Goal: Task Accomplishment & Management: Complete application form

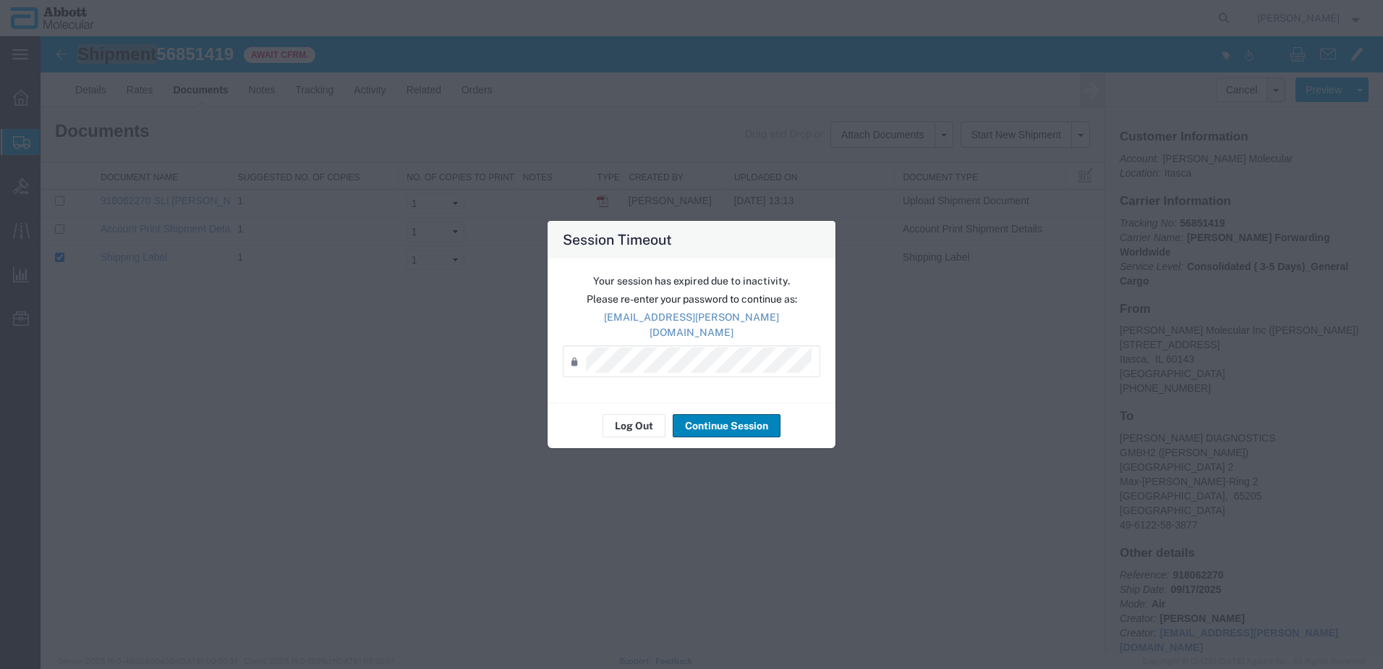
click at [703, 416] on button "Continue Session" at bounding box center [727, 425] width 108 height 23
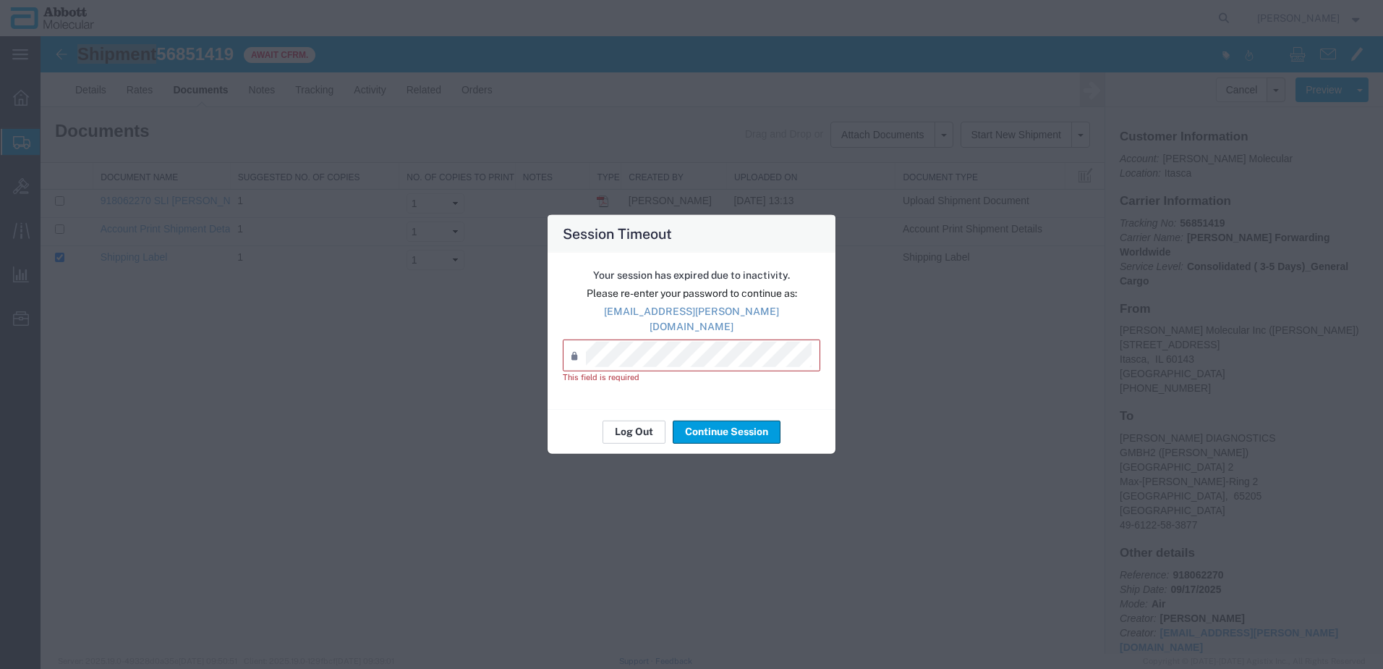
click at [638, 425] on button "Log Out" at bounding box center [634, 431] width 63 height 23
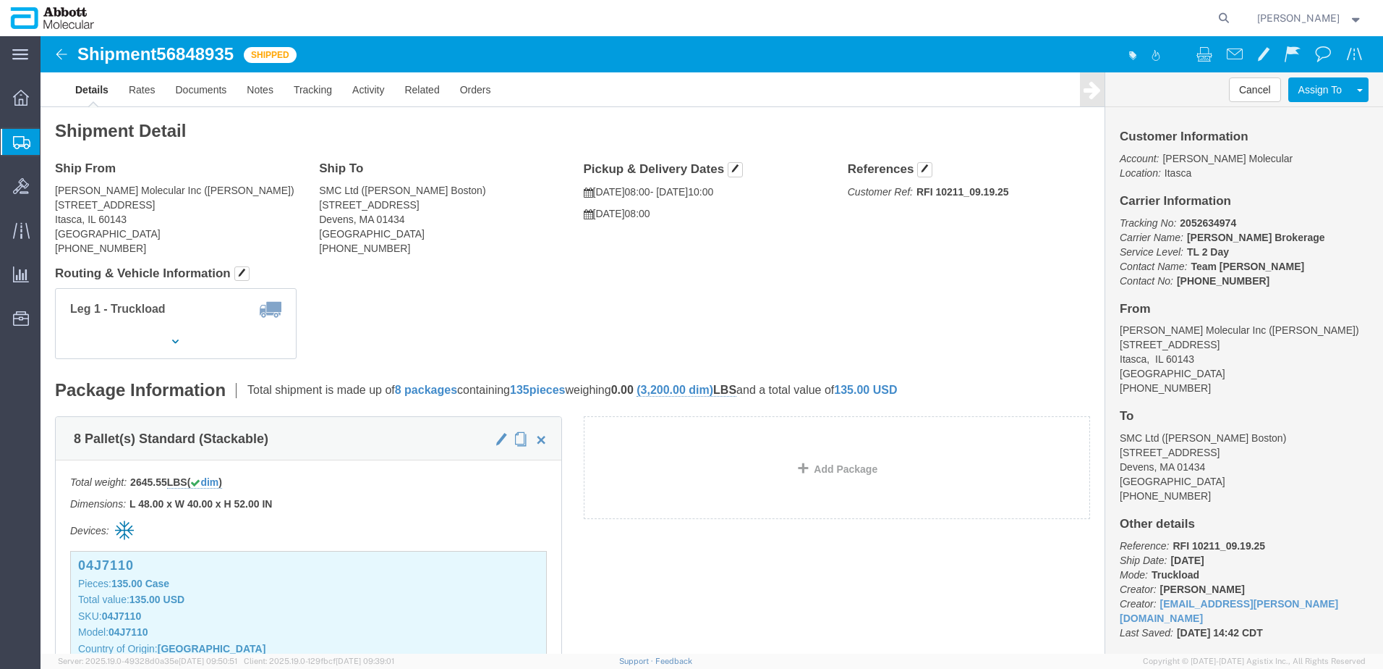
click at [0, 0] on span "Create from Template" at bounding box center [0, 0] width 0 height 0
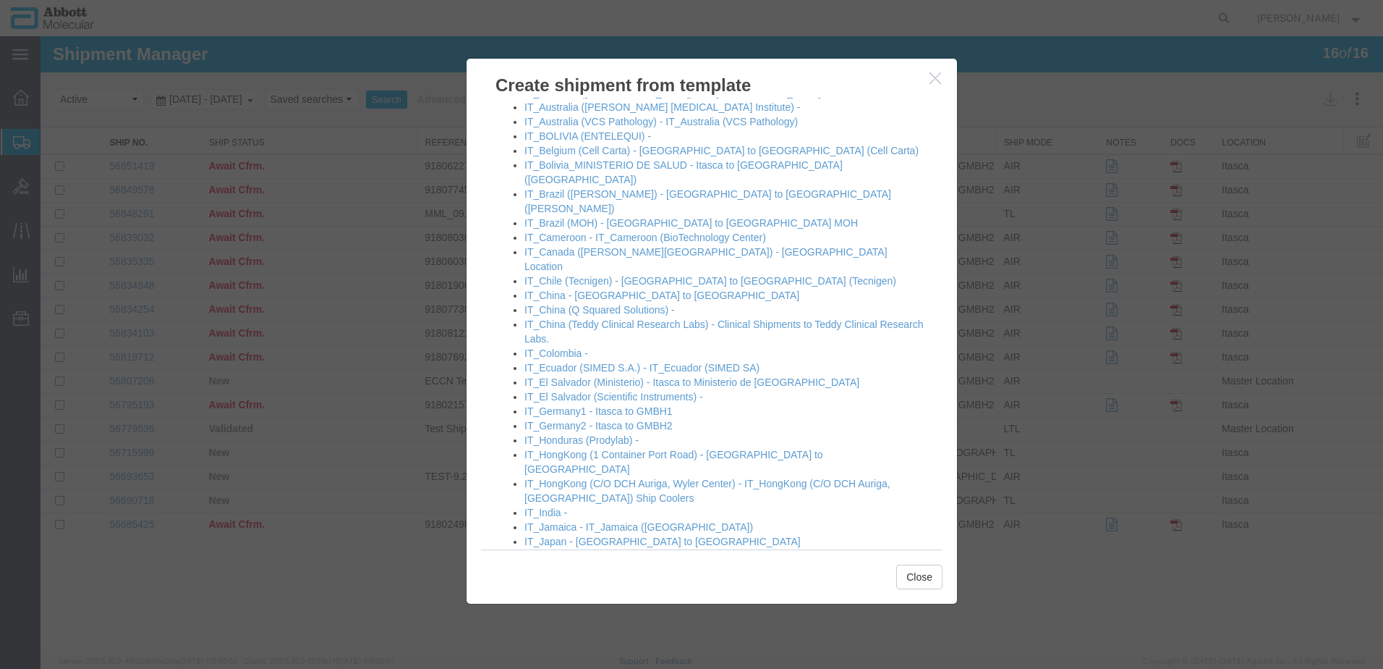
scroll to position [724, 0]
click at [592, 417] on link "IT_Germany2 - Itasca to GMBH2" at bounding box center [599, 423] width 148 height 12
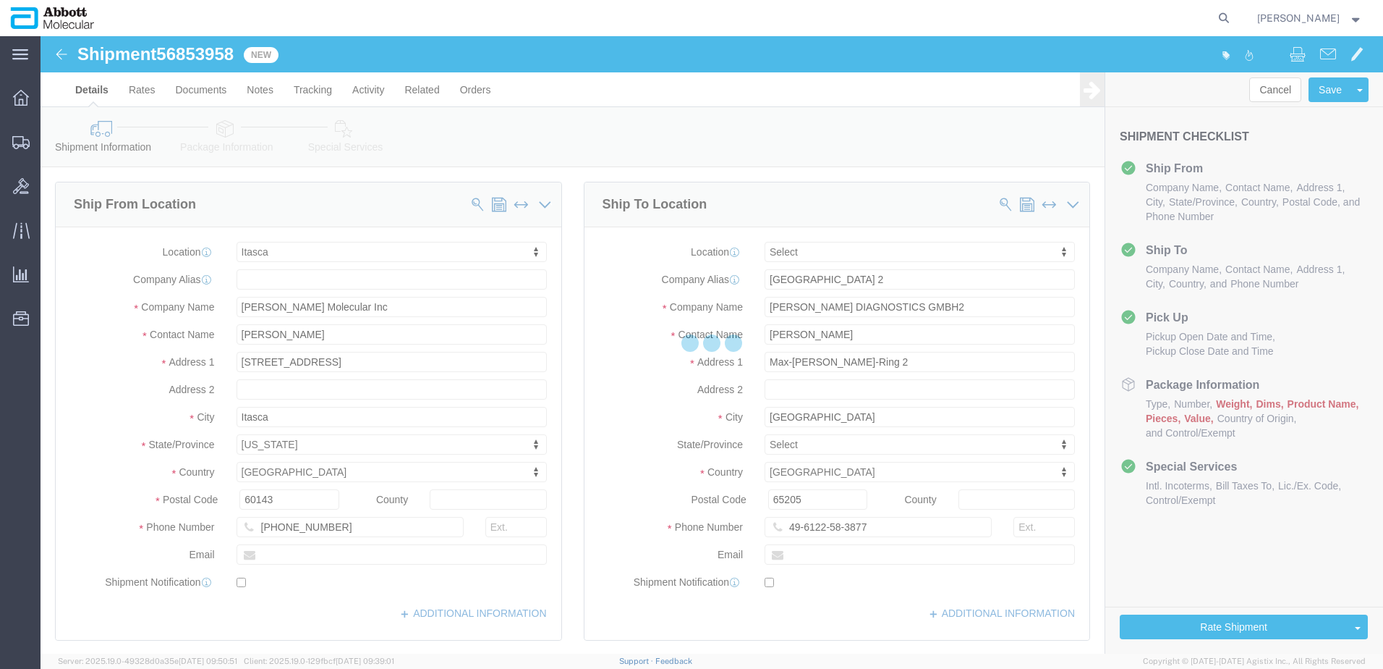
select select "48454"
select select
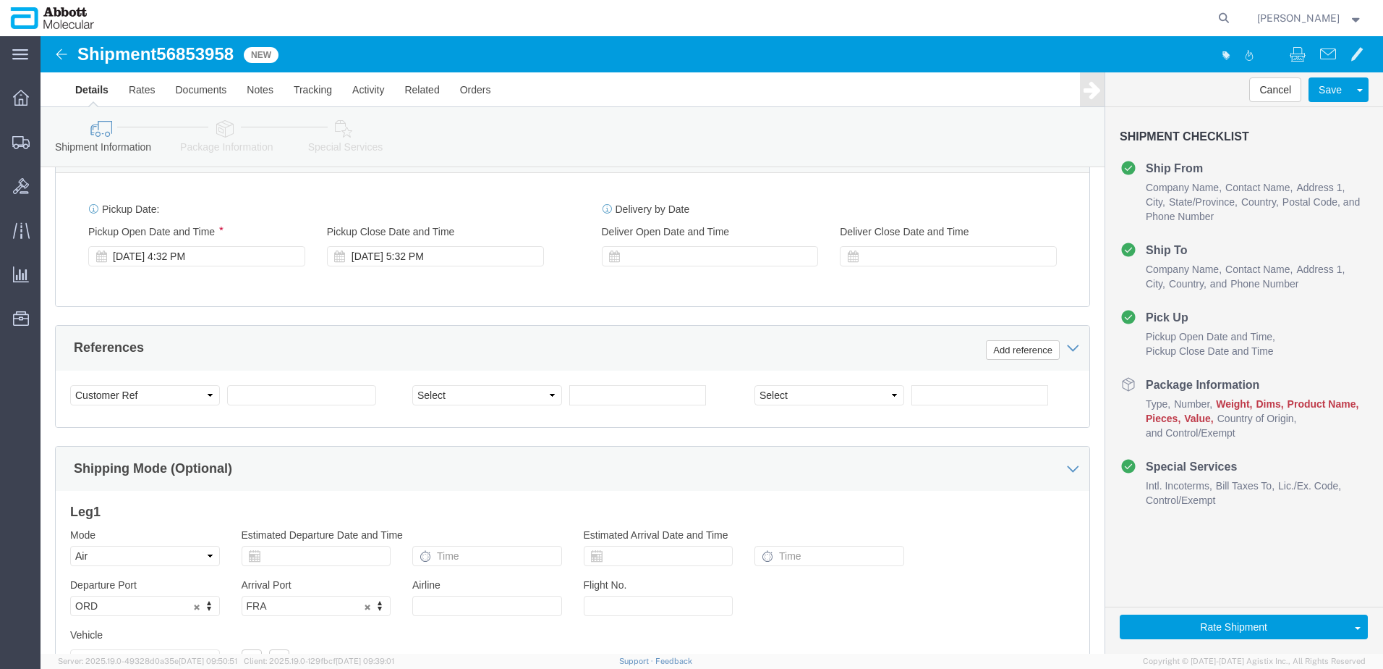
scroll to position [796, 0]
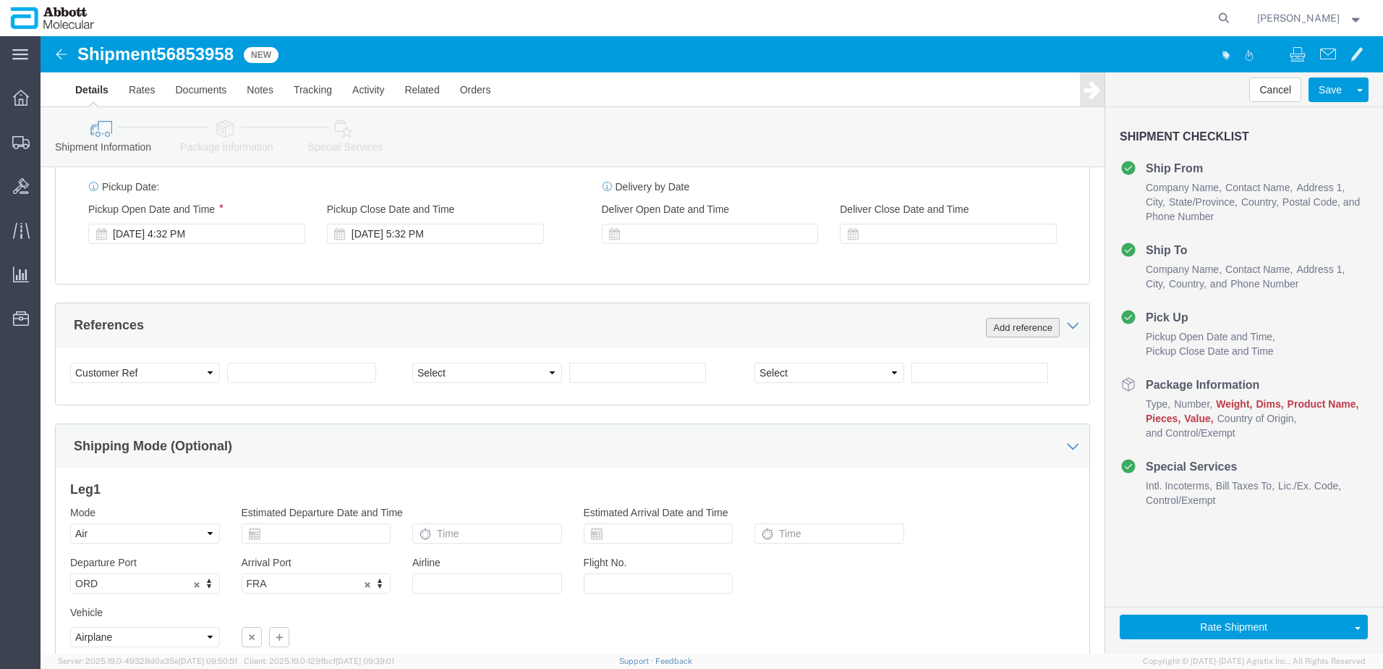
click button "Add reference"
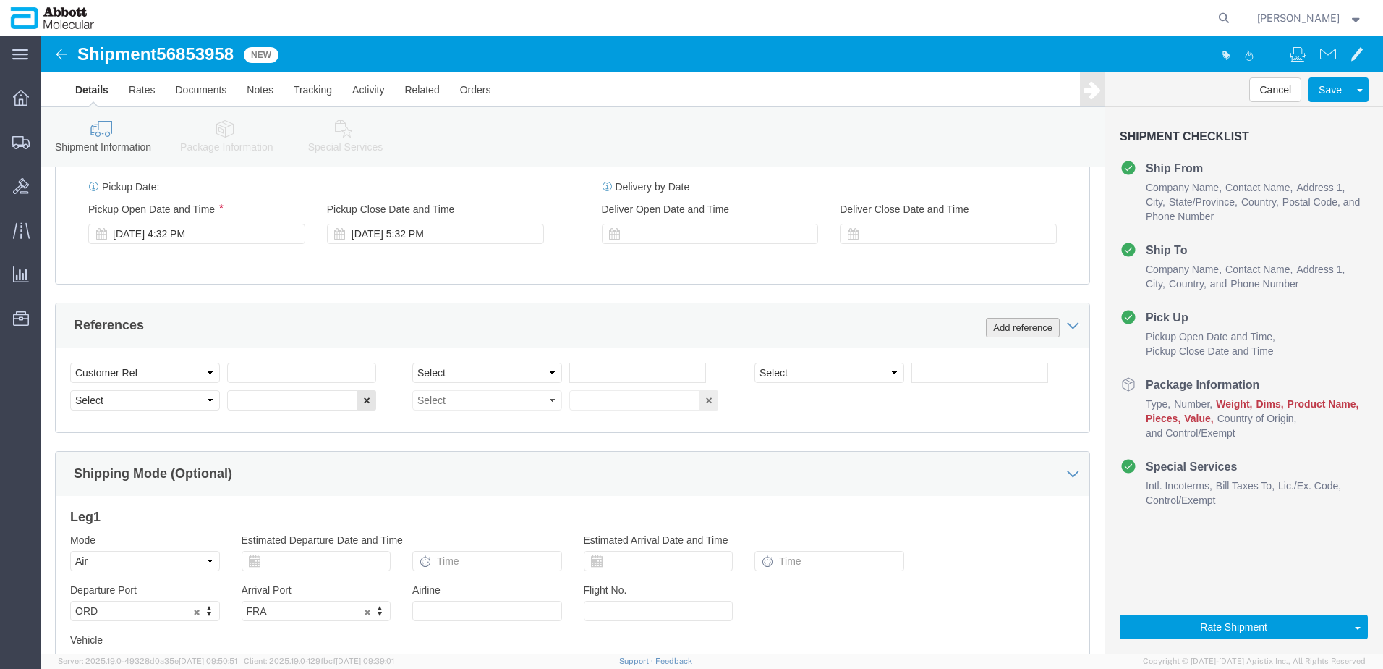
click button "Add reference"
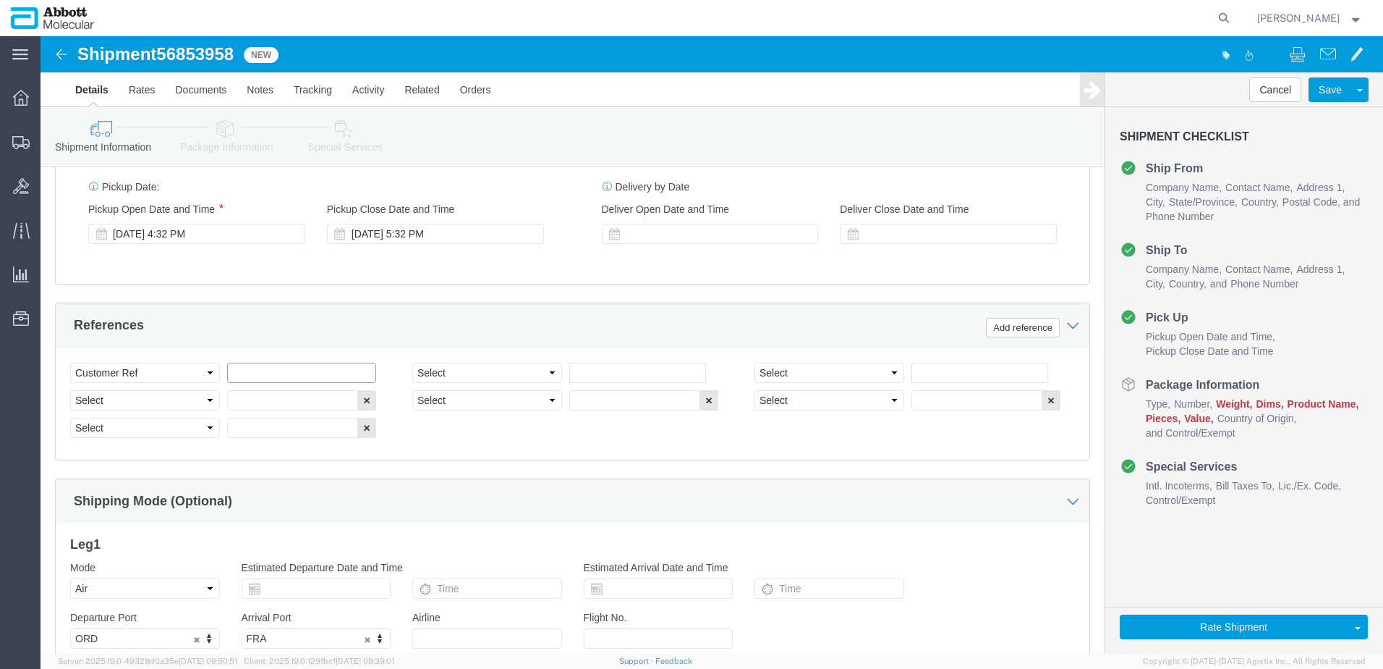
click input "text"
paste input "16 Pallets Invoices: 916328600, 916480748, 918077902, 917959787, 917959786, 917…"
type input "16 Pallets Invoices: 916328600, 916480748, 918077902, 917959787, 917959786, 917…"
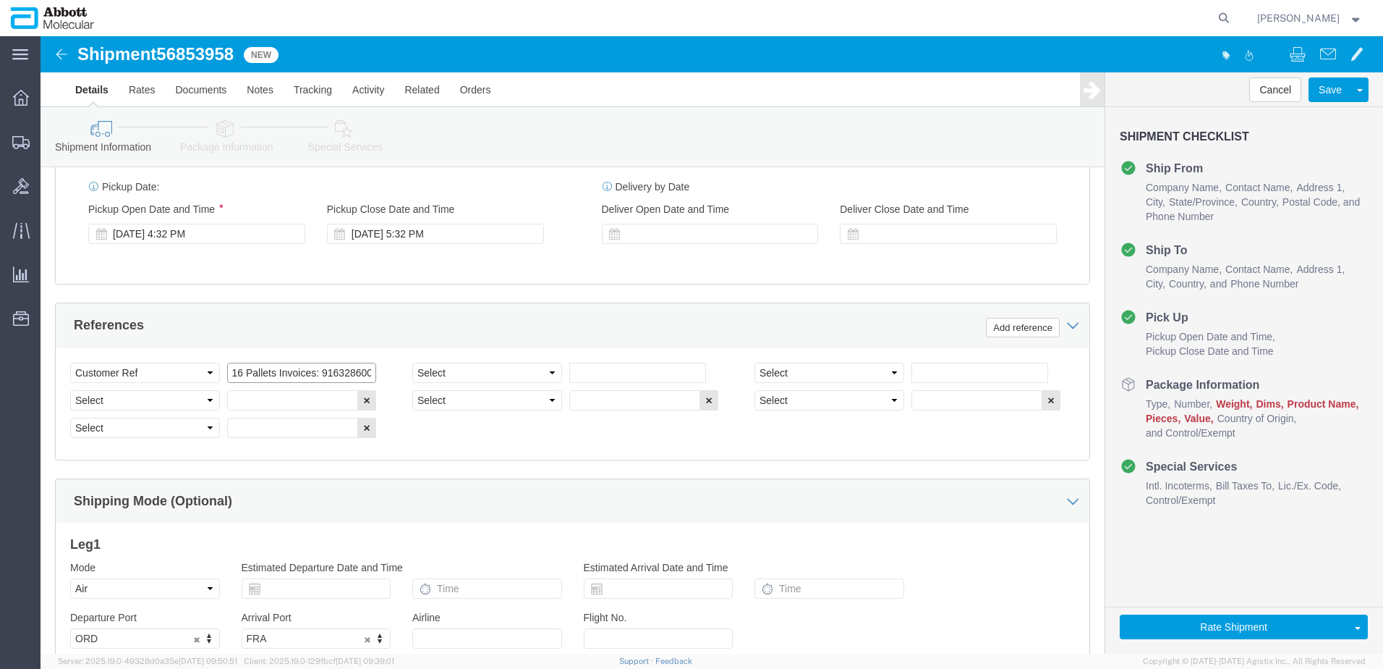
click input "16 Pallets Invoices: 916328600, 916480748, 918077902, 917959787, 917959786, 917…"
click input "text"
paste input "916480748"
type input "916480748"
select select "INVOICE"
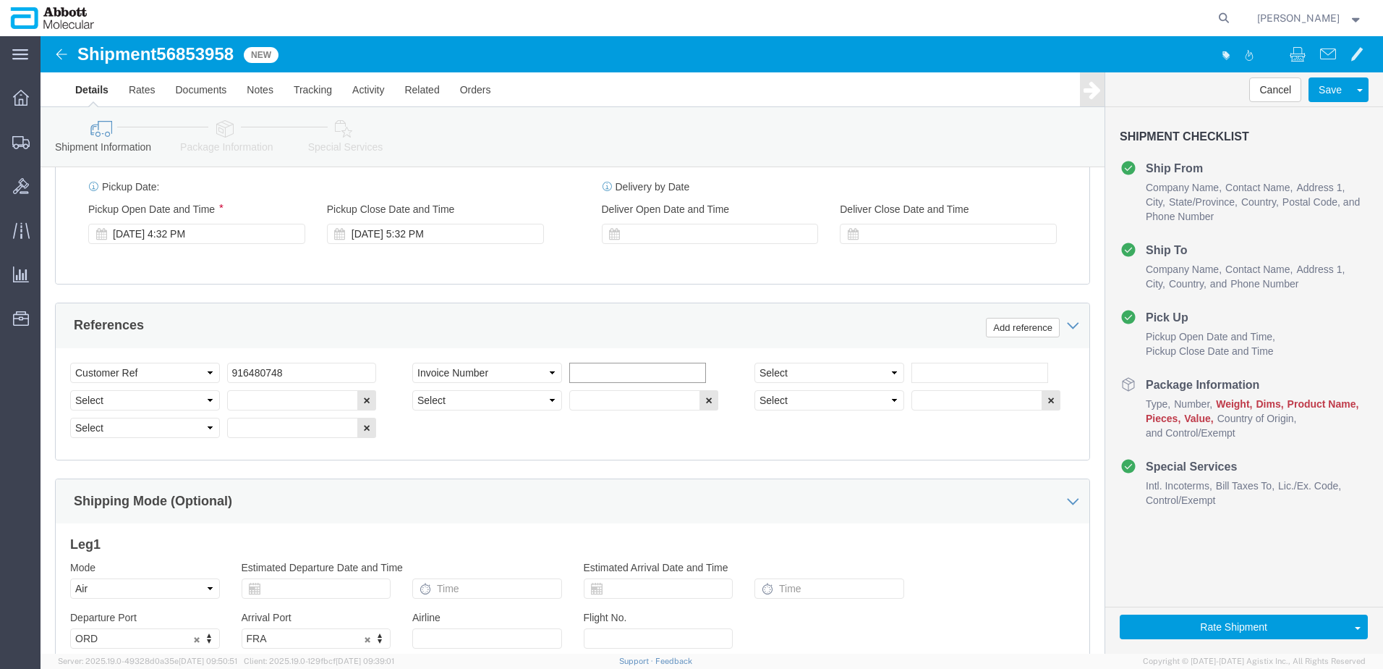
paste input "916328600"
type input "916328600"
select select "INVOICE"
paste input "918077902"
type input "918077902"
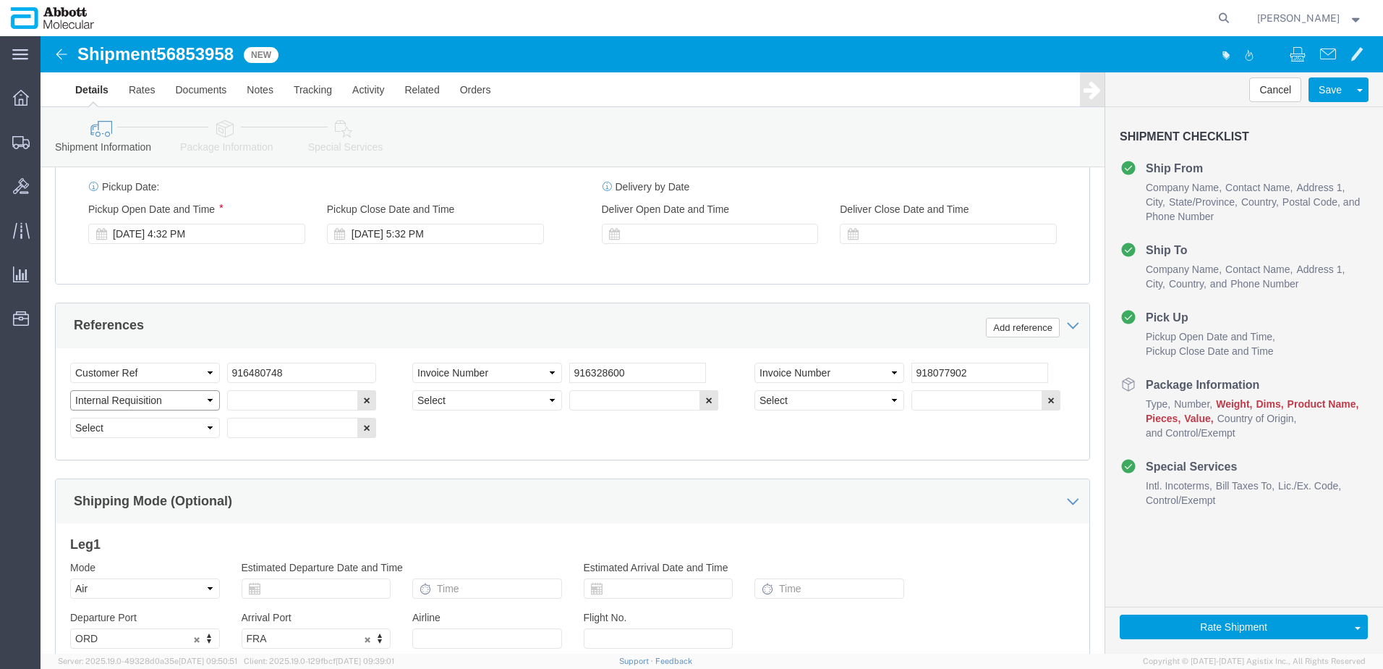
select select "INVOICE"
paste input "917959787"
type input "917959787"
select select "INVOICE"
paste input "917959786"
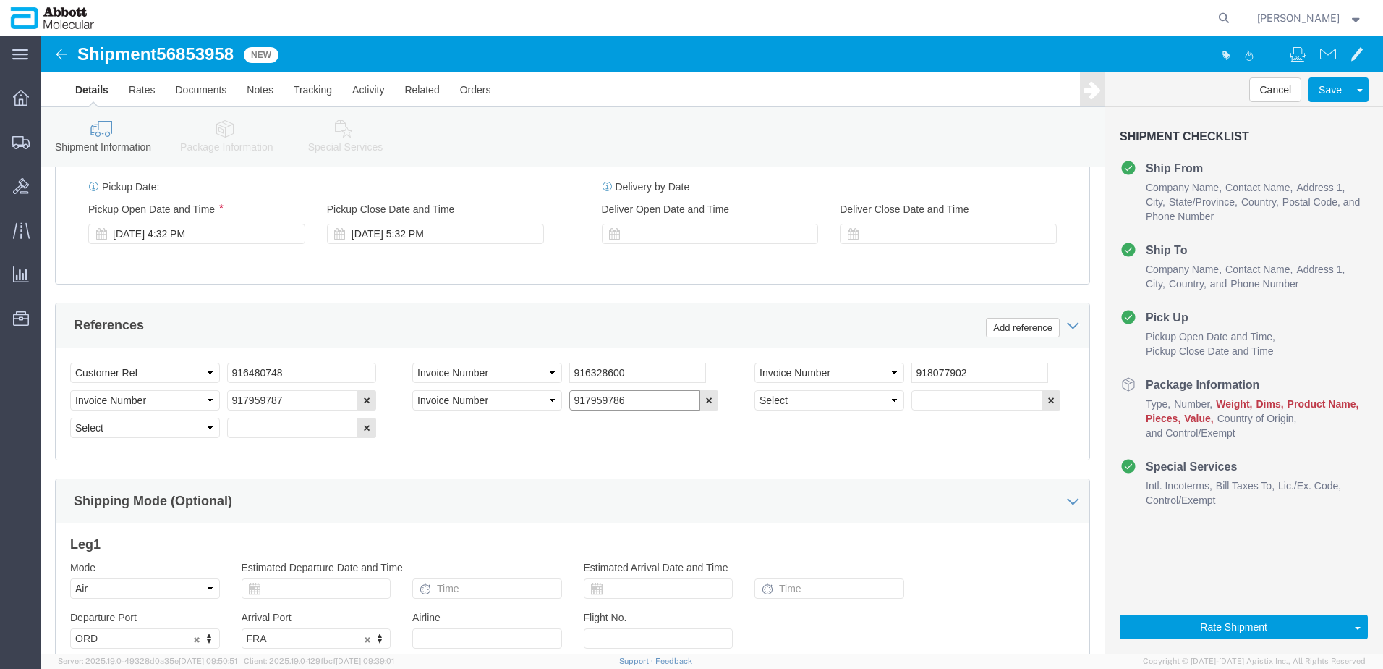
type input "917959786"
select select "INVOICE"
paste input "917959785"
type input "917959785"
select select "INVOICE"
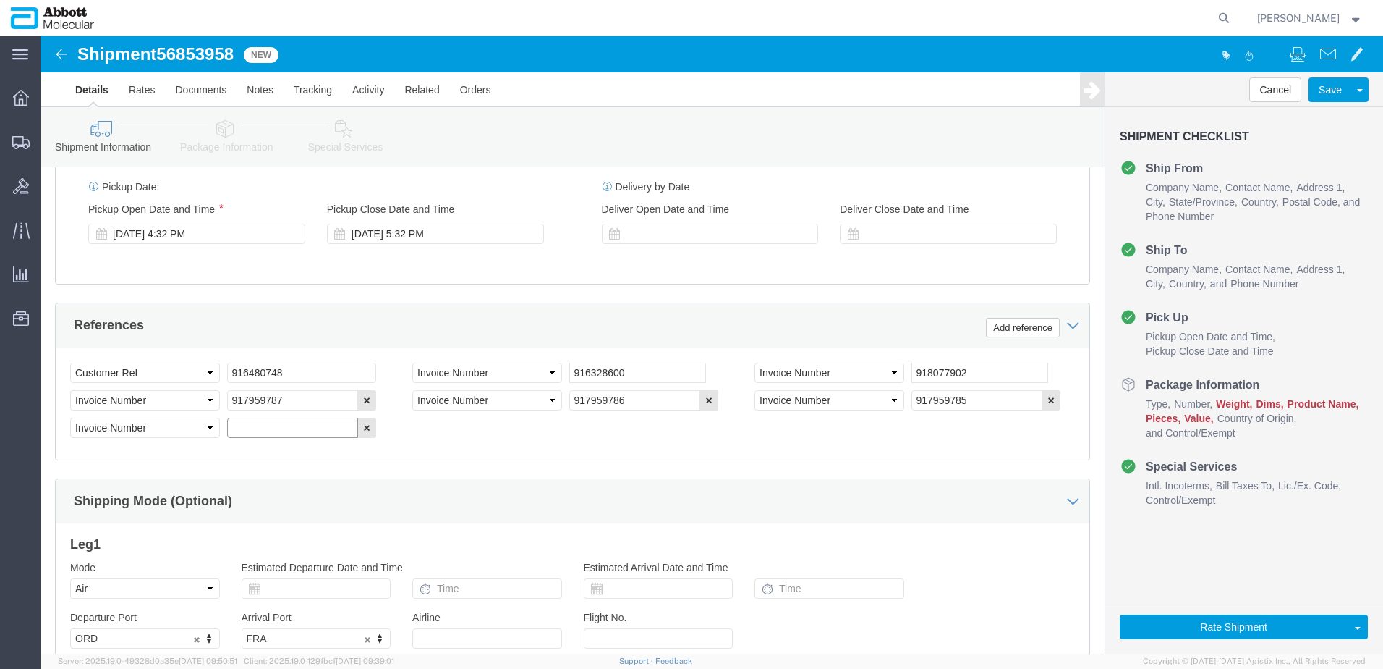
paste input "917959784"
type input "917959784"
drag, startPoint x: 258, startPoint y: 326, endPoint x: -12, endPoint y: 321, distance: 270.6
click html "Shipment 56853958 New Details Rates Documents Notes Tracking Activity Related O…"
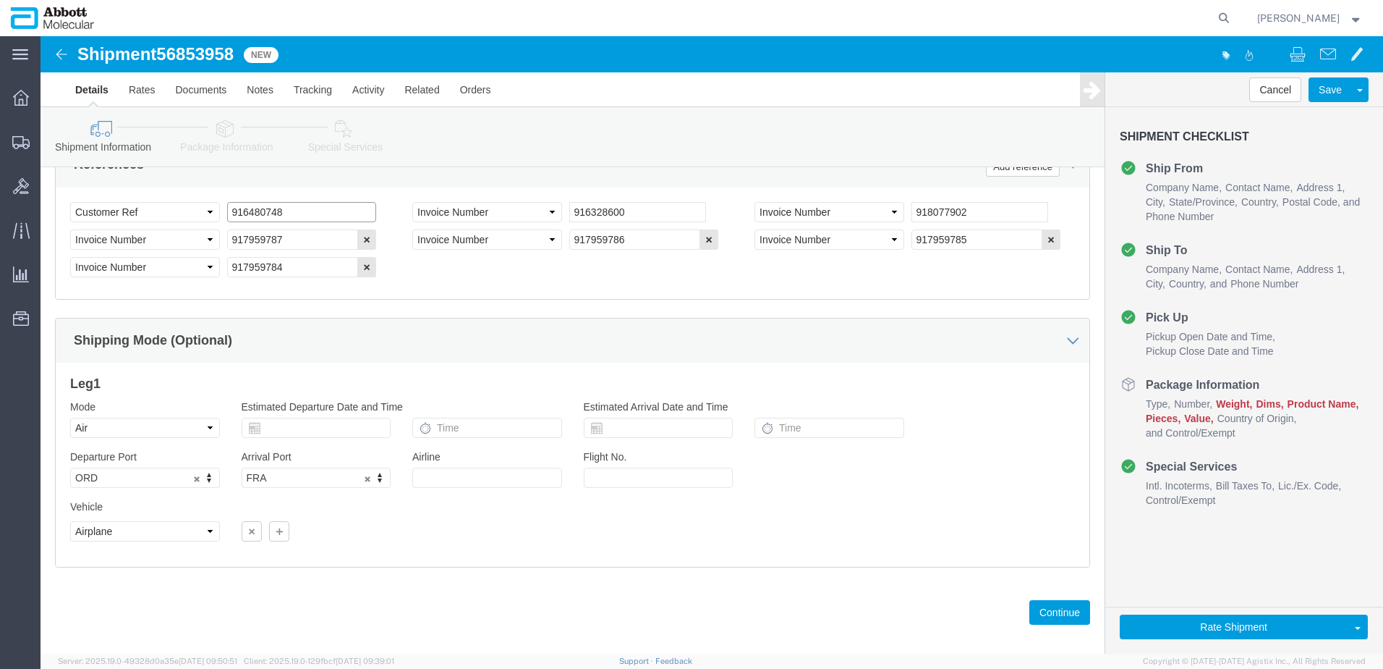
scroll to position [959, 0]
click button "Continue"
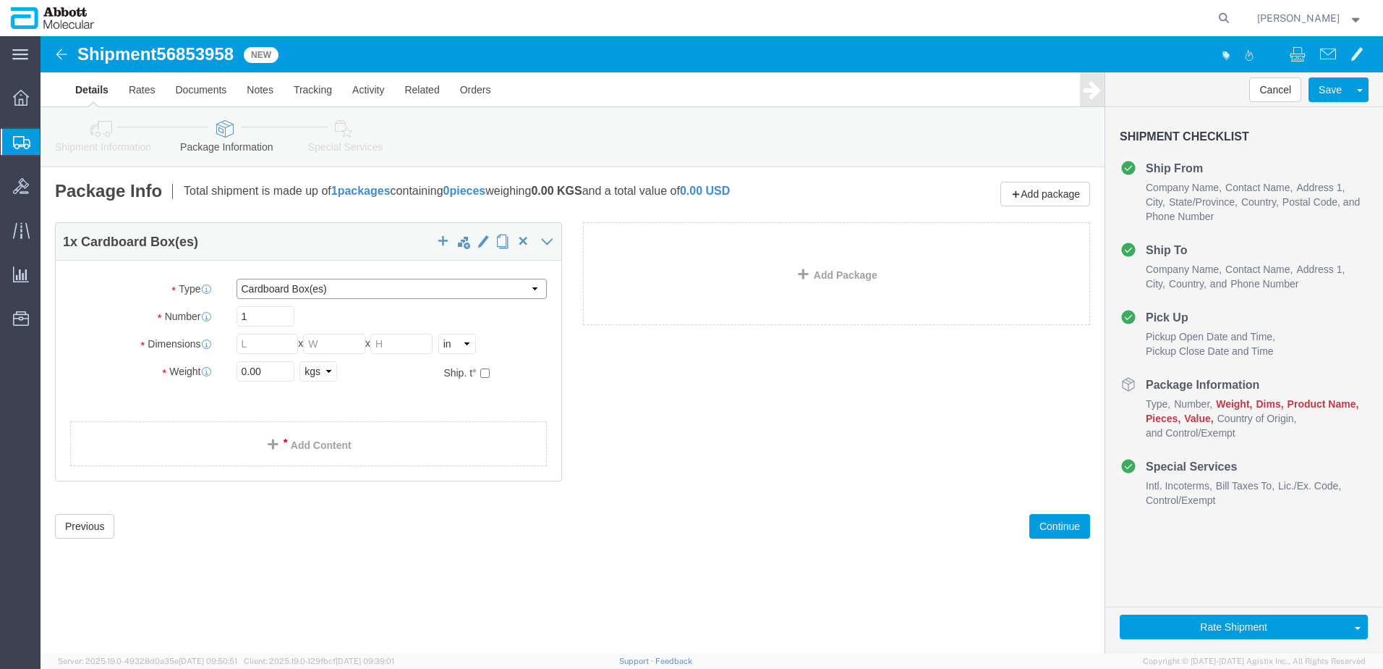
drag, startPoint x: 287, startPoint y: 253, endPoint x: 285, endPoint y: 262, distance: 9.7
click select "Select Box (B) Box (C) Box (D) Cardboard Box(es) Crate (Instrument) Crate(s) En…"
select select "PSST"
click select "Select Box (B) Box (C) Box (D) Cardboard Box(es) Crate (Instrument) Crate(s) En…"
click div "Package Type Select Box (B) Box (C) Box (D) Cardboard Box(es) Crate (Instrument…"
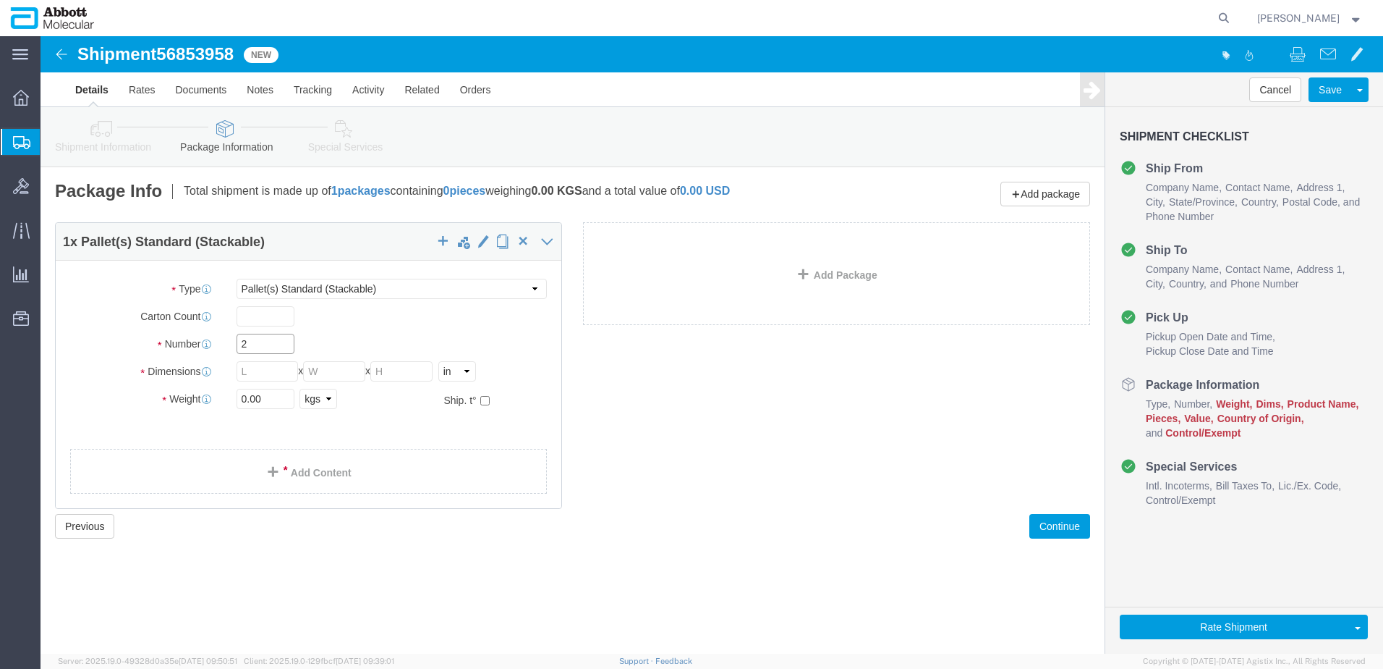
type input "2"
type input "48"
type input "40"
type input "44"
click input "checkbox"
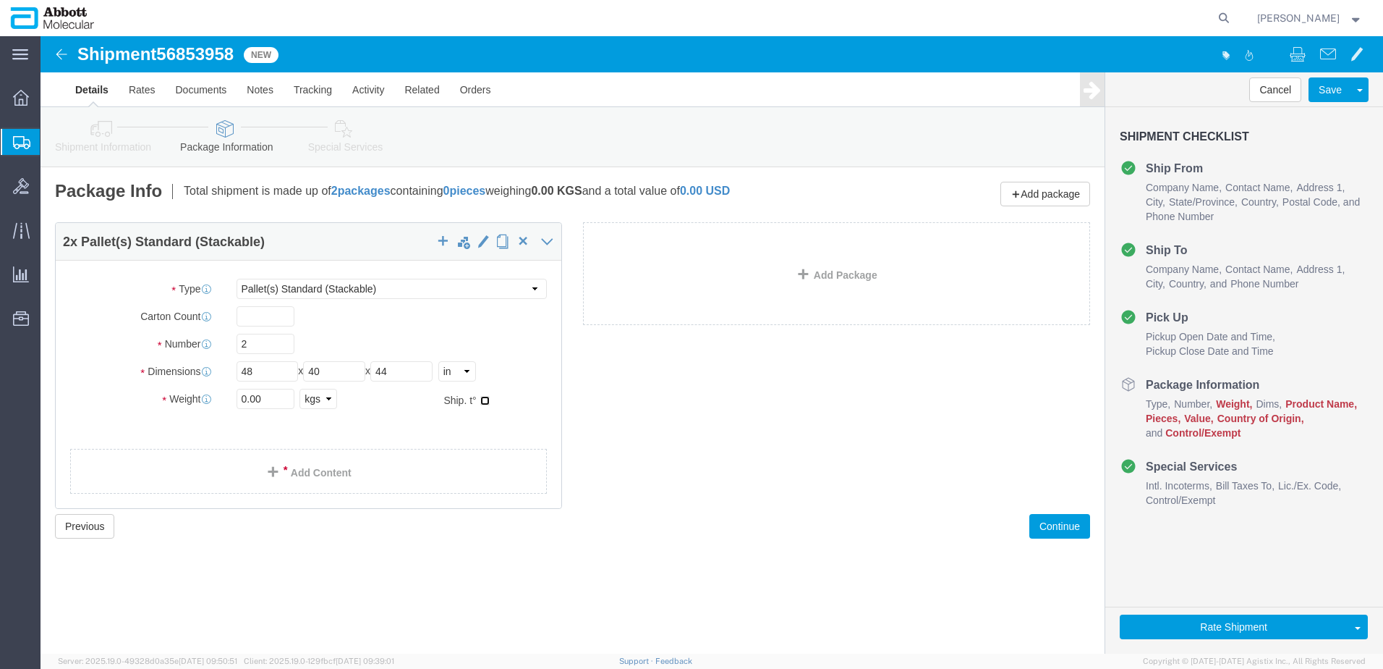
checkbox input "true"
type input "AMBIENT"
click link "Add Package"
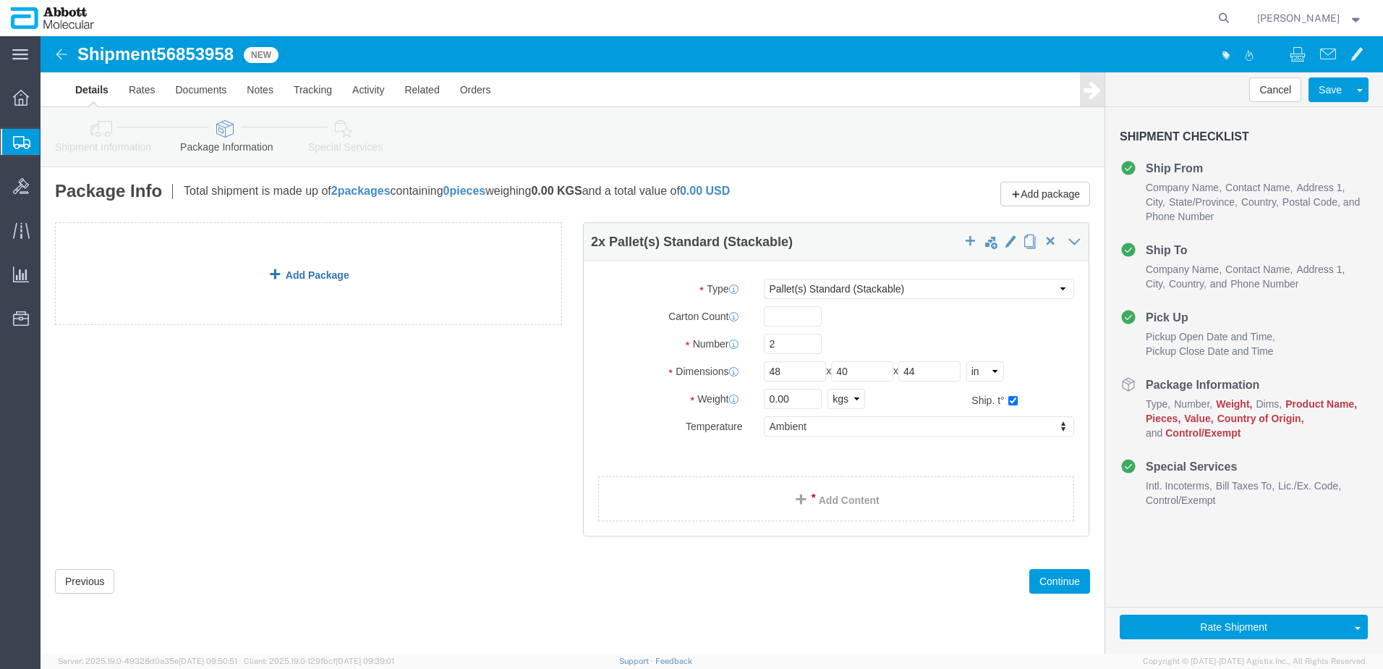
click link "Add Package"
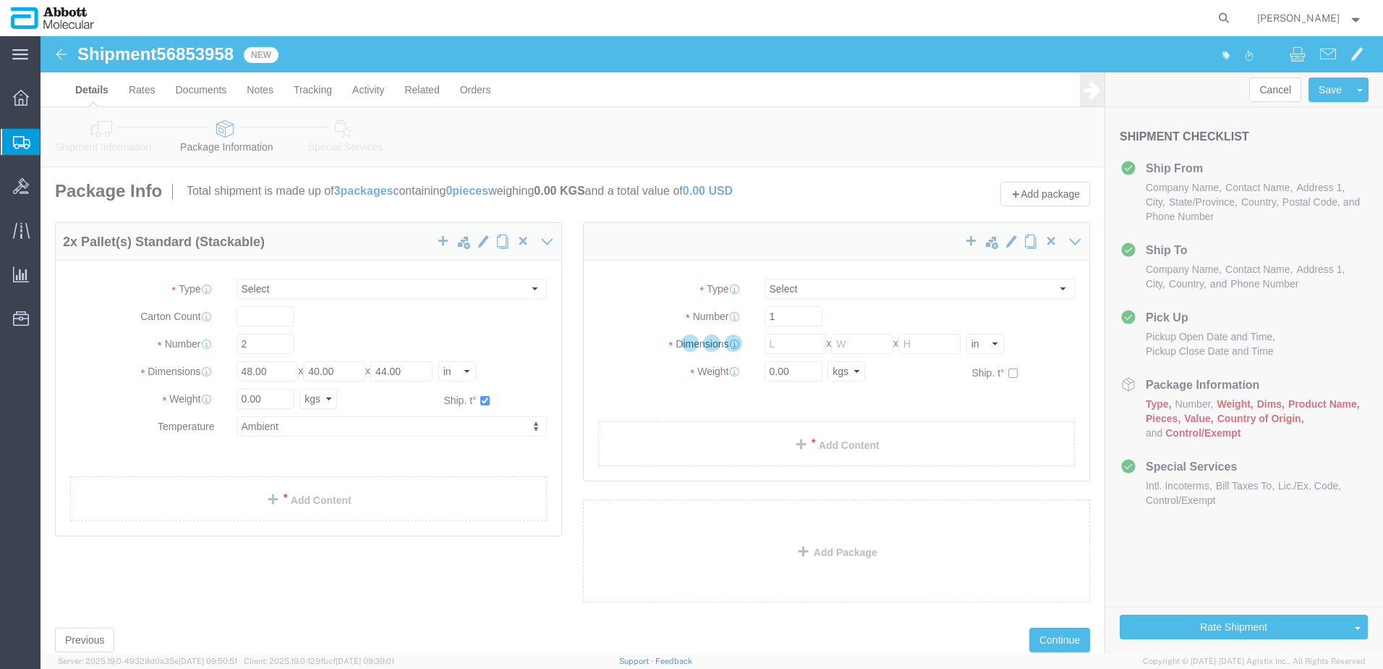
select select "PSST"
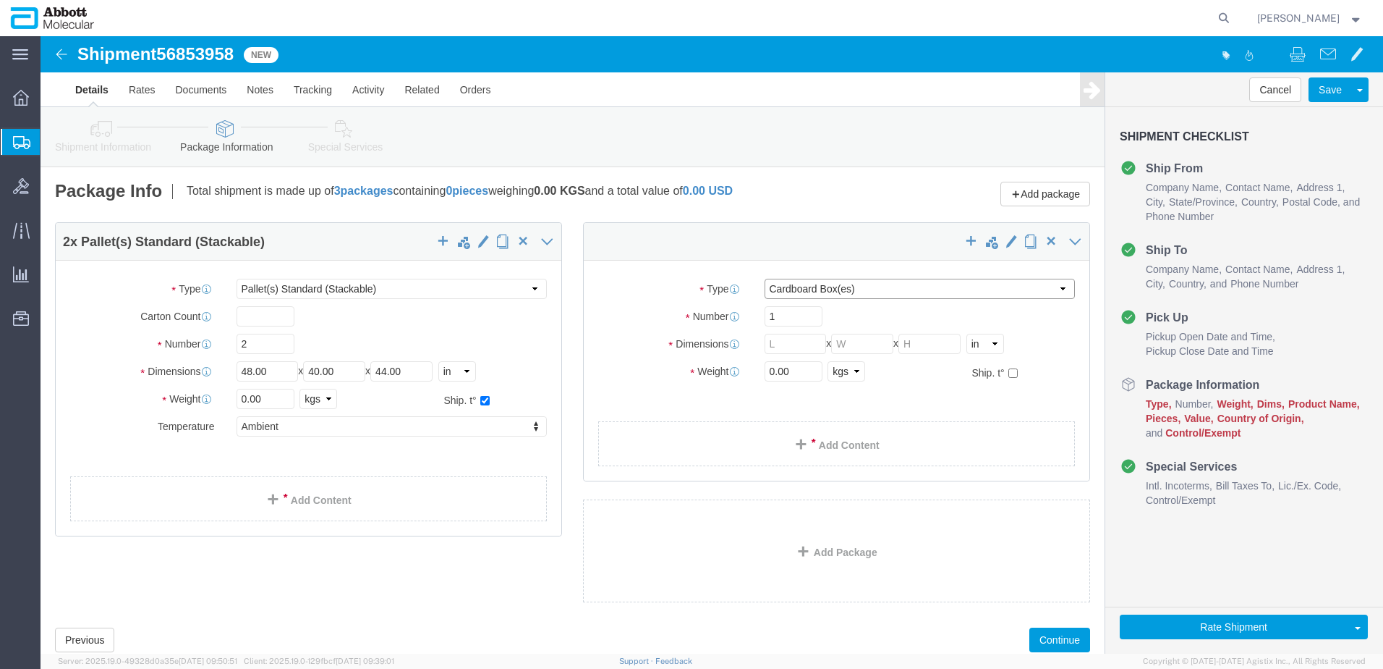
drag, startPoint x: 794, startPoint y: 250, endPoint x: 792, endPoint y: 263, distance: 13.2
click select "Select Box (B) Box (C) Box (D) Cardboard Box(es) Crate (Instrument) Crate(s) En…"
select select "PSST"
click select "Select Box (B) Box (C) Box (D) Cardboard Box(es) Crate (Instrument) Crate(s) En…"
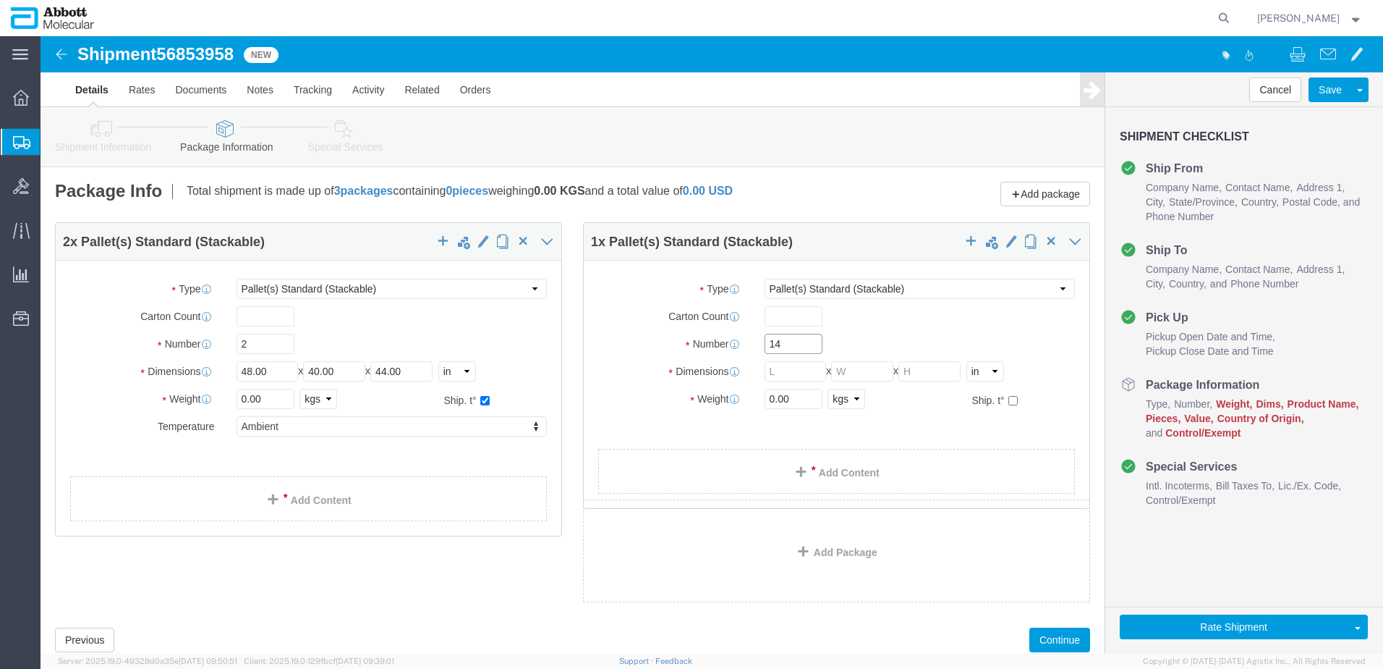
type input "14"
type input "48"
type input "40"
type input "50"
click input "checkbox"
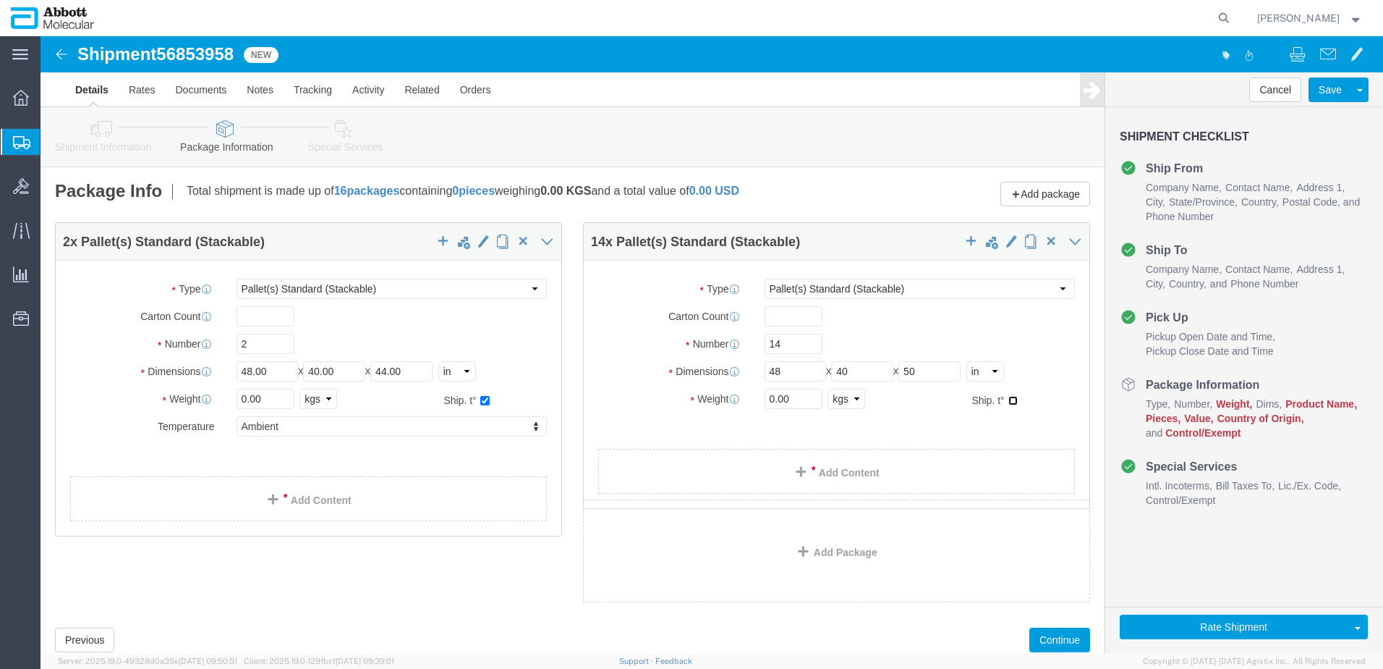
checkbox input "true"
drag, startPoint x: 771, startPoint y: 389, endPoint x: 771, endPoint y: 403, distance: 14.5
type input "AMBIENT"
click link "Add Content"
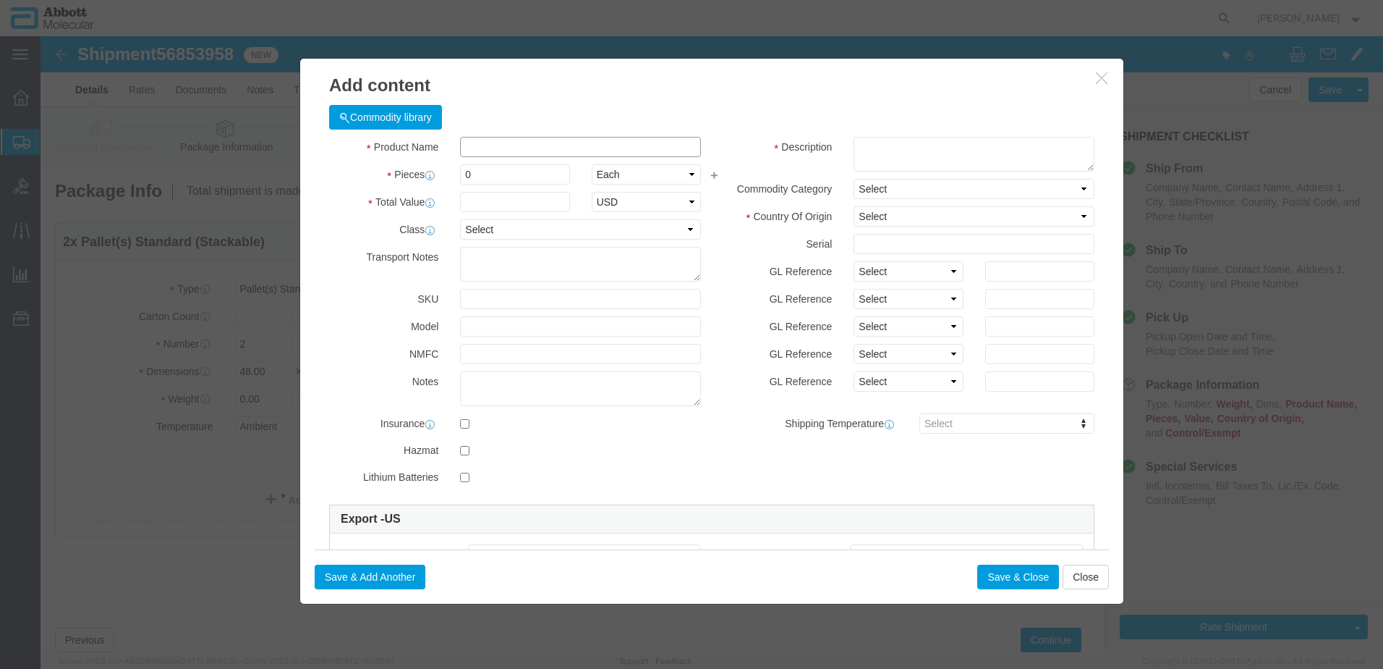
click input "text"
click button "Close"
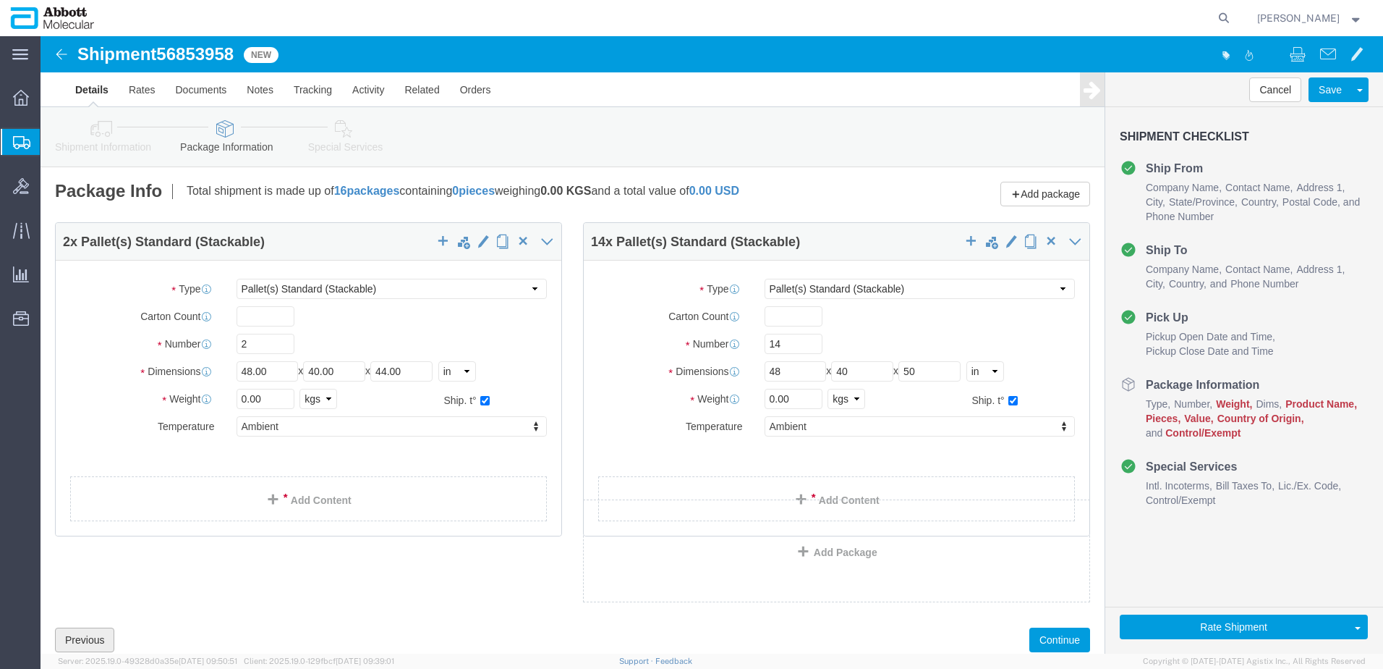
click button "Previous"
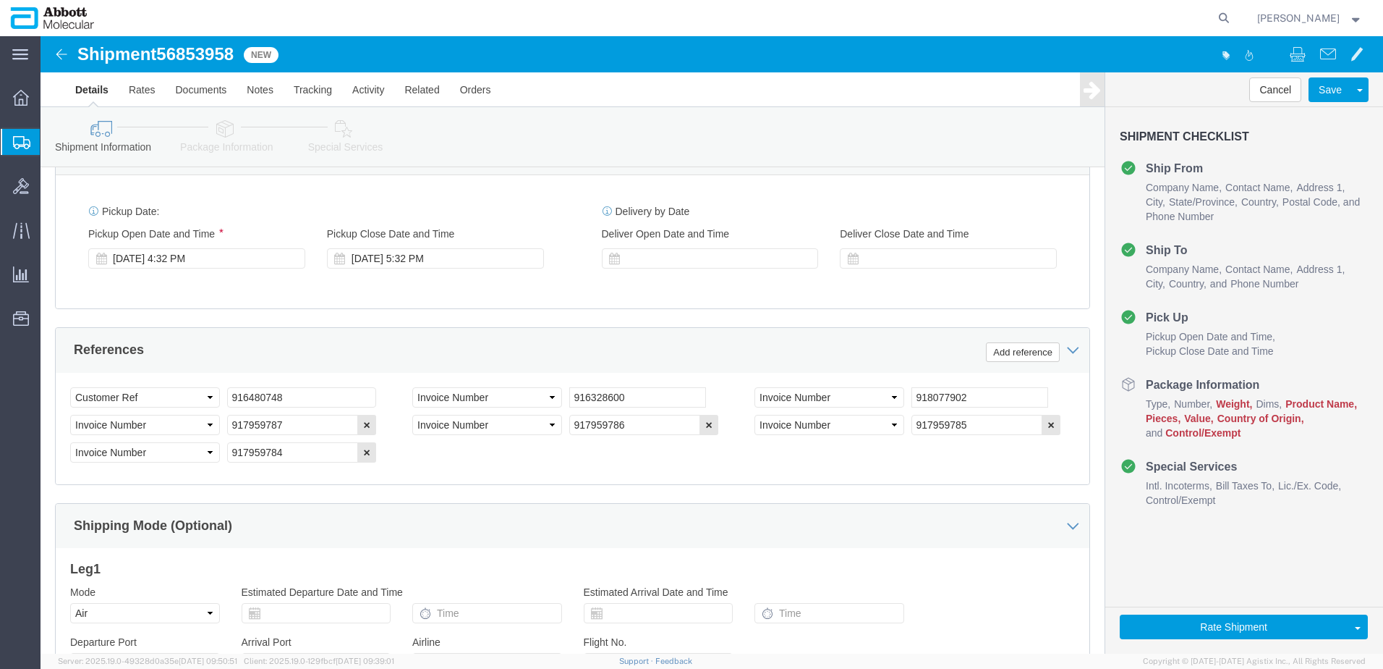
scroll to position [796, 0]
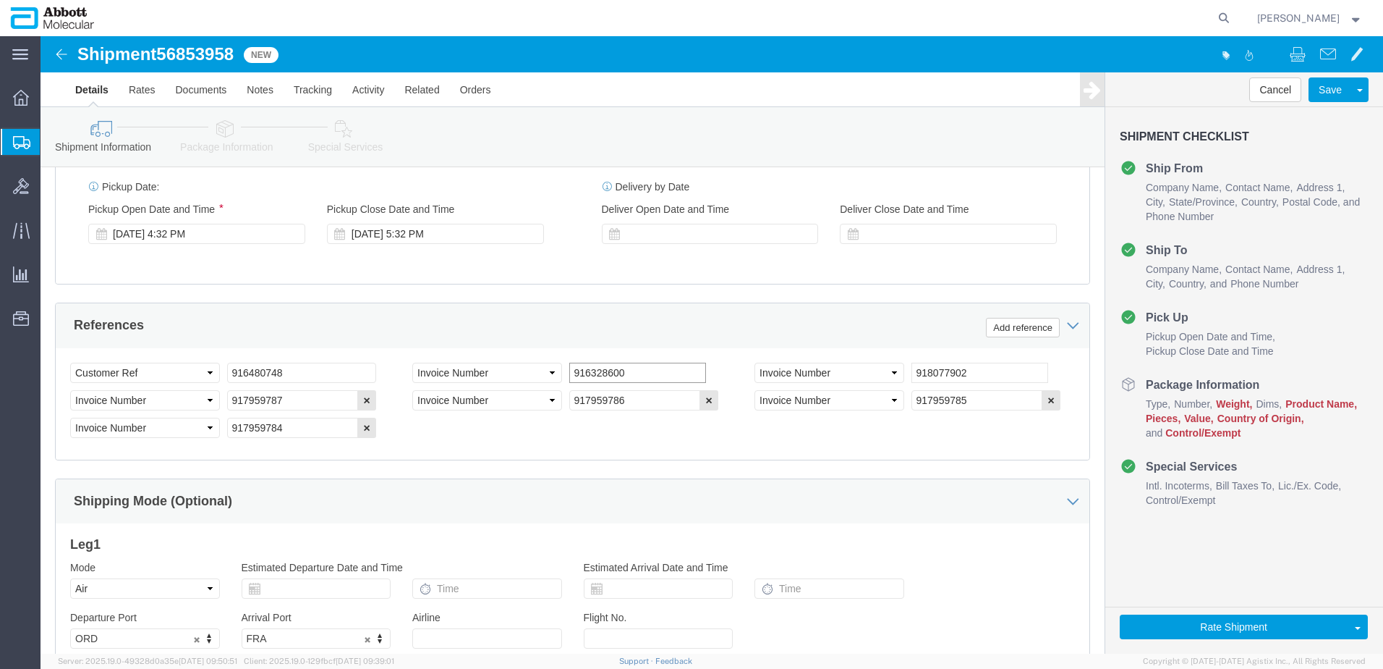
click input "916328600"
click select "Select Account Type Activity ID Airline Appointment Number ASN Batch Request # …"
click div "Select Account Type Activity ID Airline Appointment Number ASN Batch Request # …"
click div "916328600"
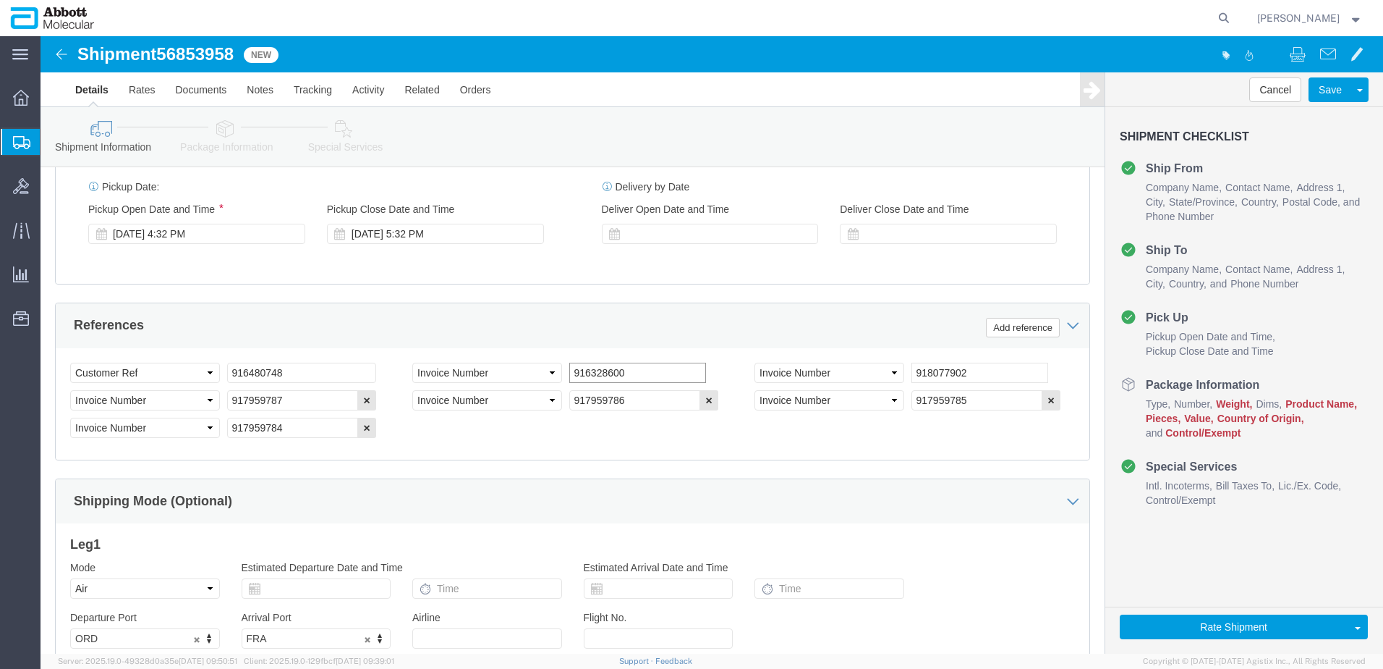
click input "916328600"
click select "Select Account Type Activity ID Airline Appointment Number ASN Batch Request # …"
click div "Select Account Type Activity ID Airline Appointment Number ASN Batch Request # …"
click input "916480748"
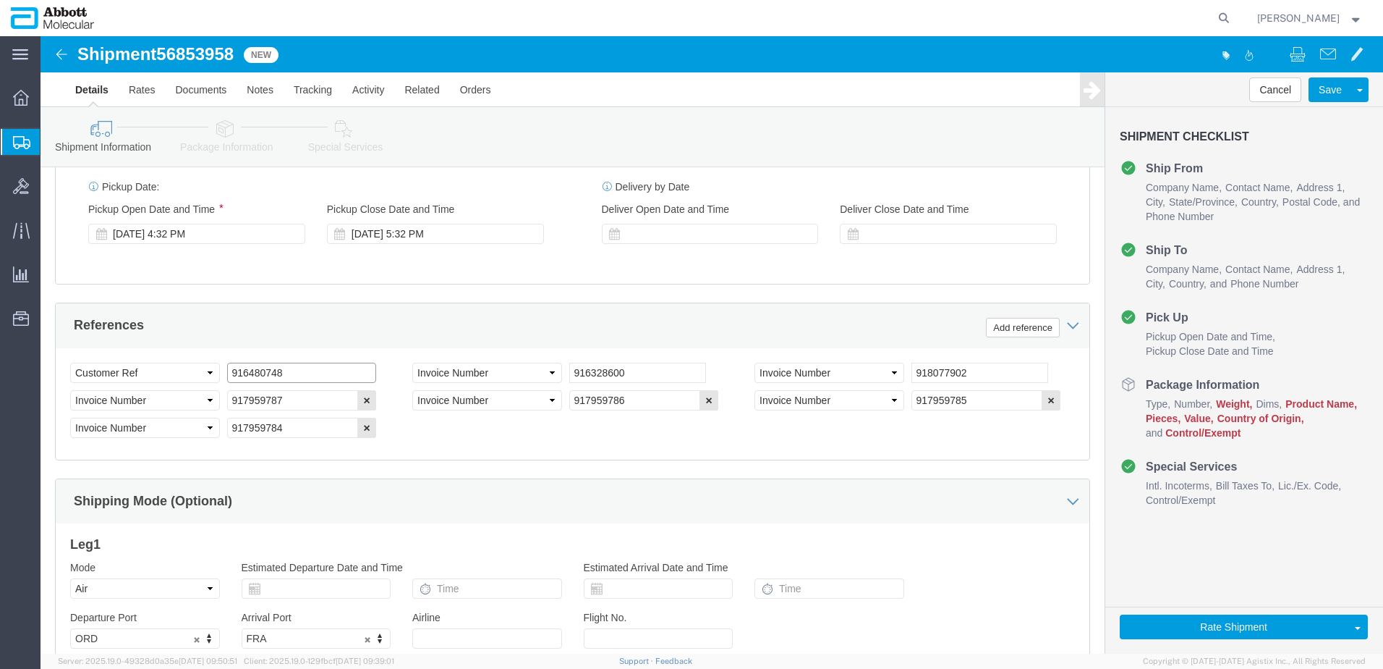
click input "916480748"
click div "916480748"
click div "Select Account Type Activity ID Airline Appointment Number ASN Batch Request # …"
click div "References Add reference"
click select "Select Account Type Activity ID Airline Appointment Number ASN Batch Request # …"
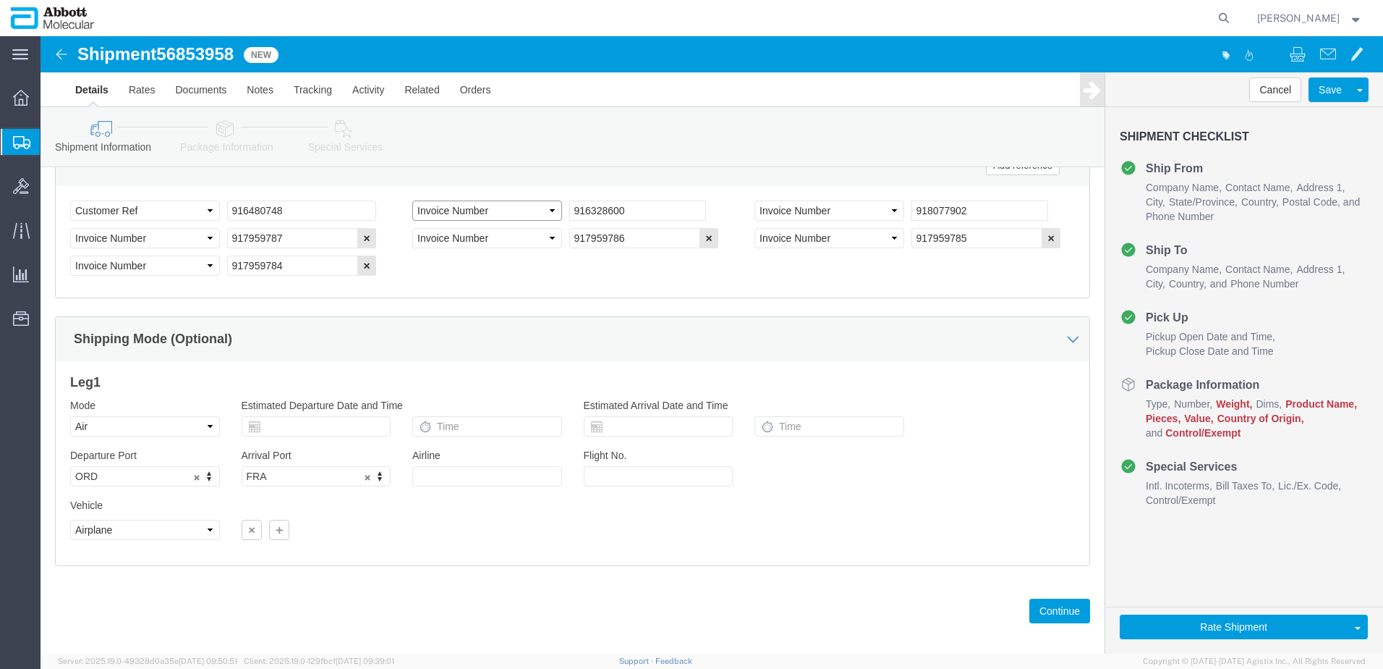
scroll to position [959, 0]
click select "Select Account Type Activity ID Airline Appointment Number ASN Batch Request # …"
select select
click select "Select Account Type Activity ID Airline Appointment Number ASN Batch Request # …"
drag, startPoint x: 616, startPoint y: 163, endPoint x: 400, endPoint y: 173, distance: 216.6
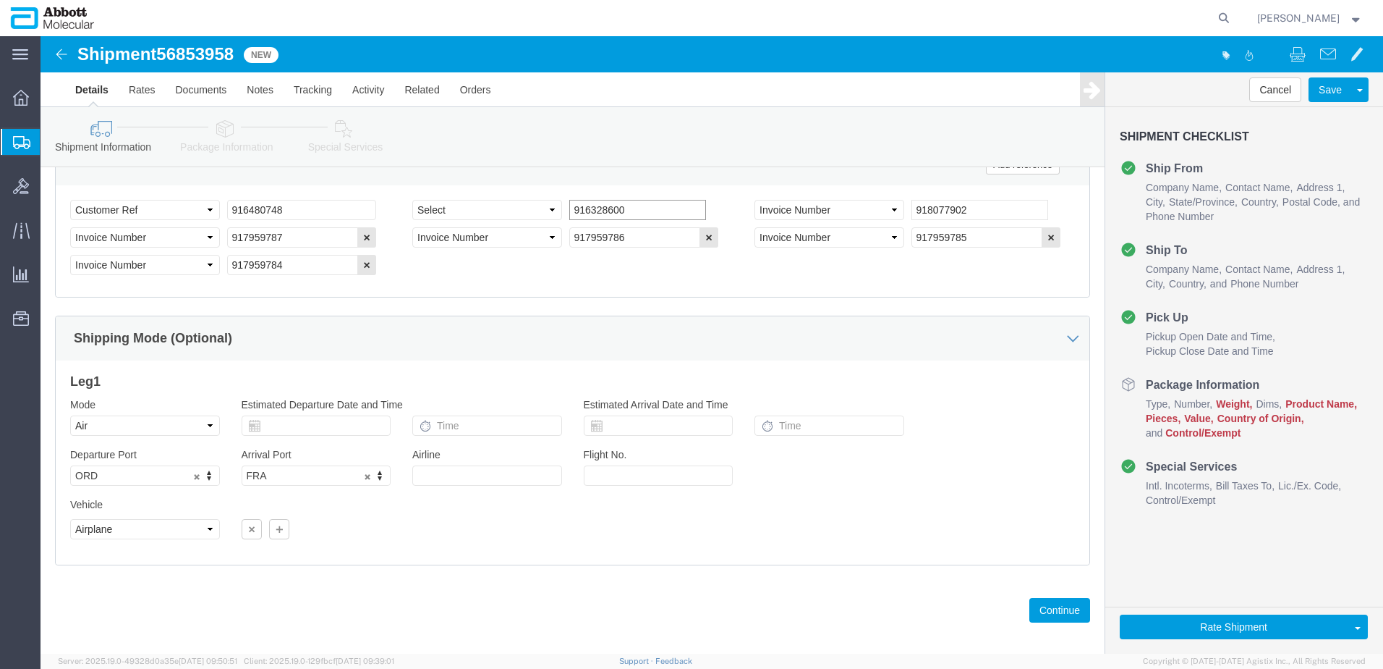
click div "Select Account Type Activity ID Airline Appointment Number ASN Batch Request # …"
click div "Shipping Mode (Optional)"
drag, startPoint x: 253, startPoint y: 165, endPoint x: 144, endPoint y: 162, distance: 109.3
click div "Select Account Type Activity ID Airline Appointment Number ASN Batch Request # …"
click select "Select Account Type Activity ID Airline Appointment Number ASN Batch Request # …"
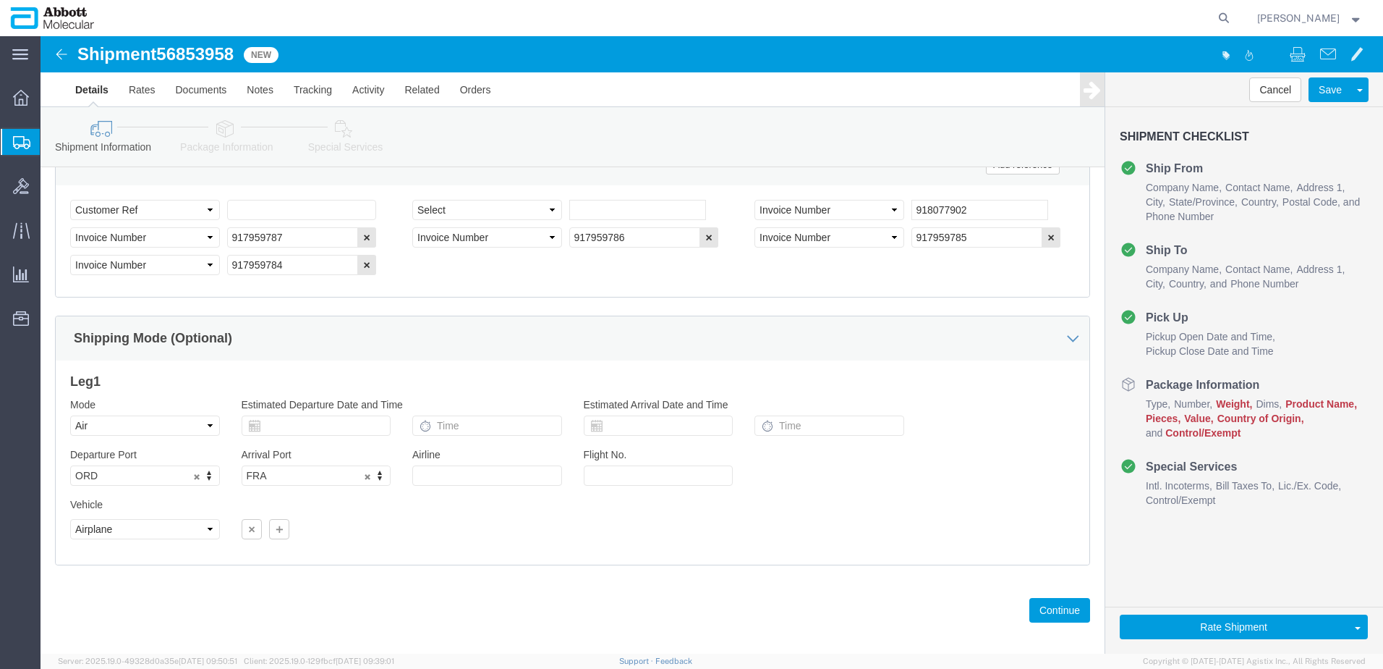
click div "Ship From Location Location [GEOGRAPHIC_DATA] My Profile Location [GEOGRAPHIC_D…"
click div "918077902"
click select "Select Account Type Activity ID Airline Appointment Number ASN Batch Request # …"
click div "Select Account Type Activity ID Airline Appointment Number ASN Batch Request # …"
click button "button"
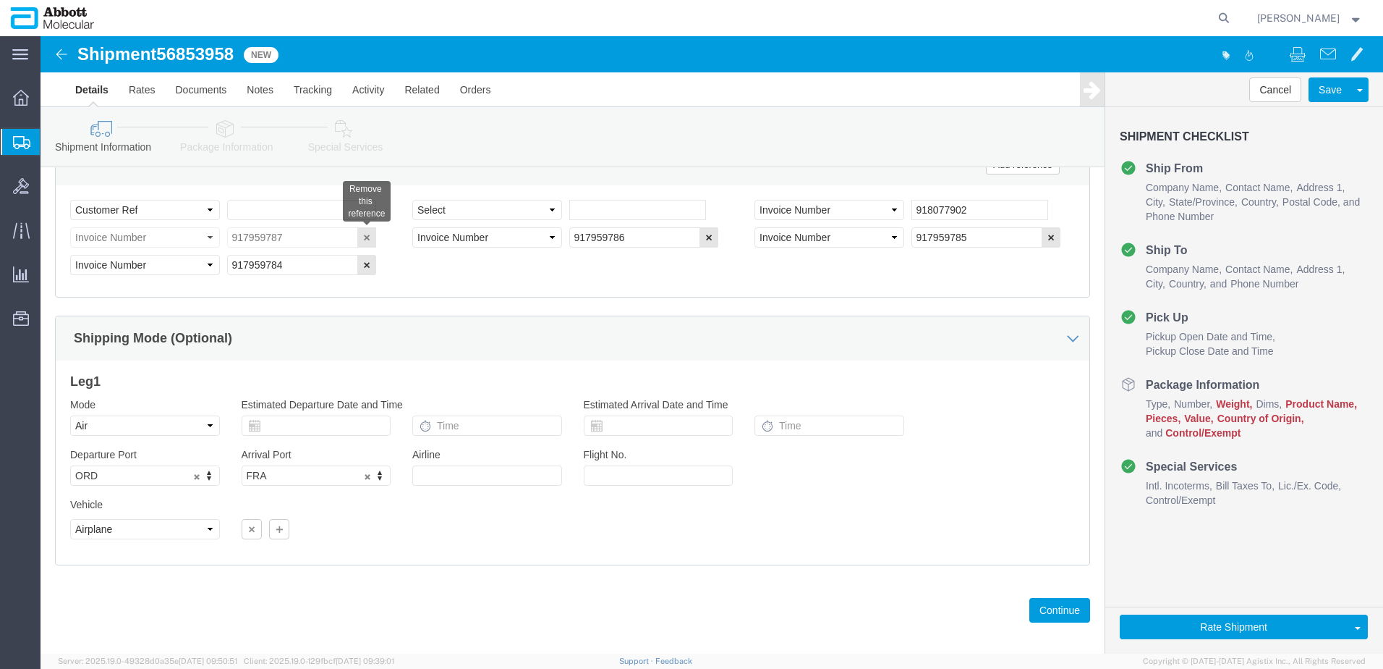
scroll to position [931, 0]
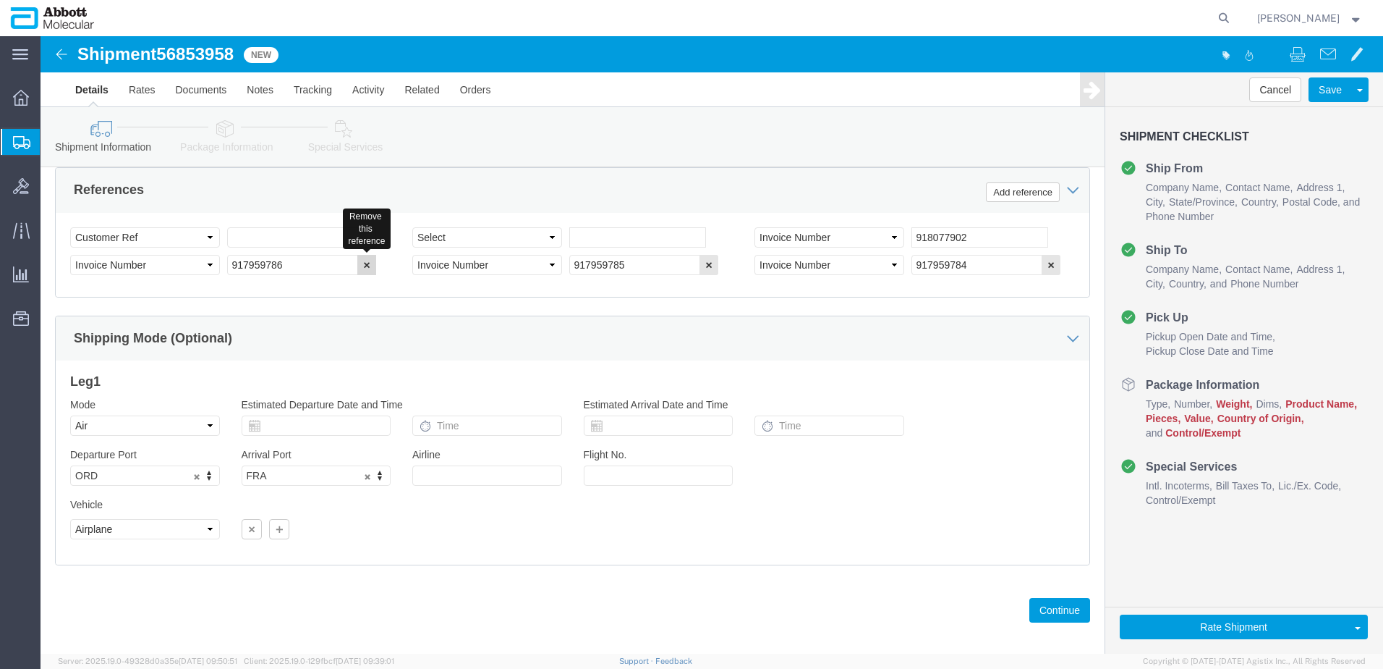
click button "button"
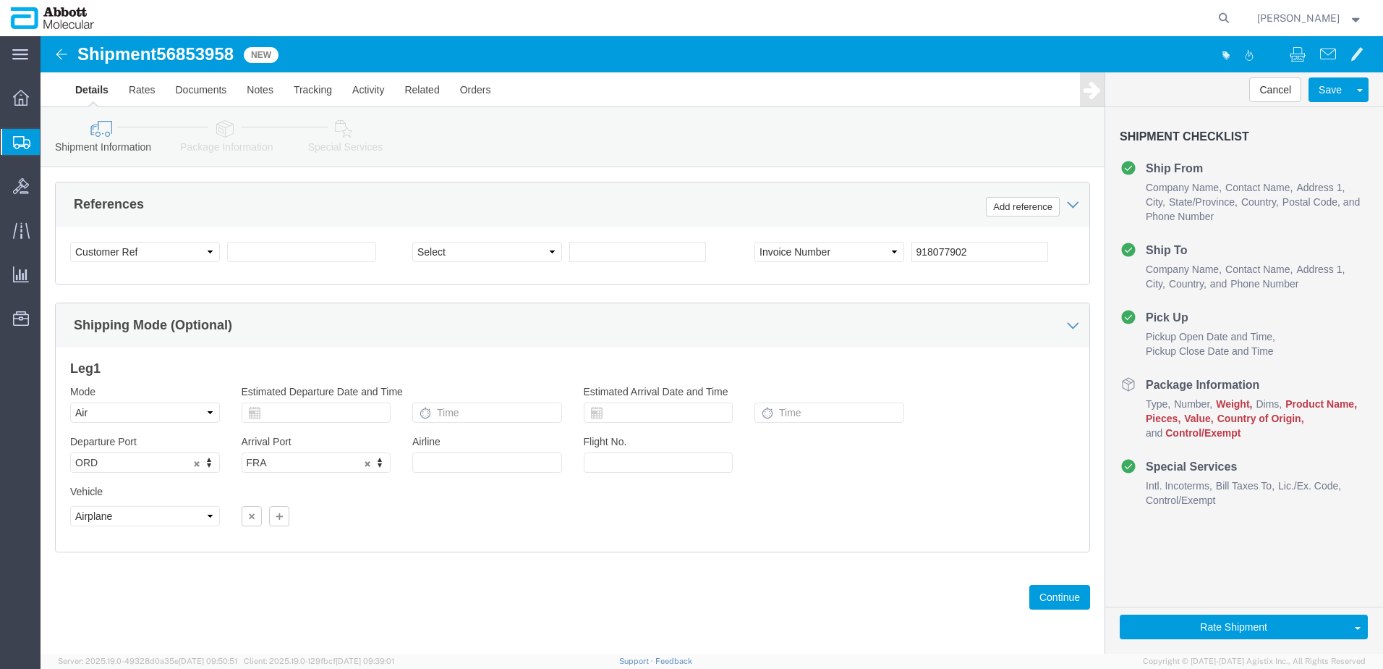
scroll to position [904, 0]
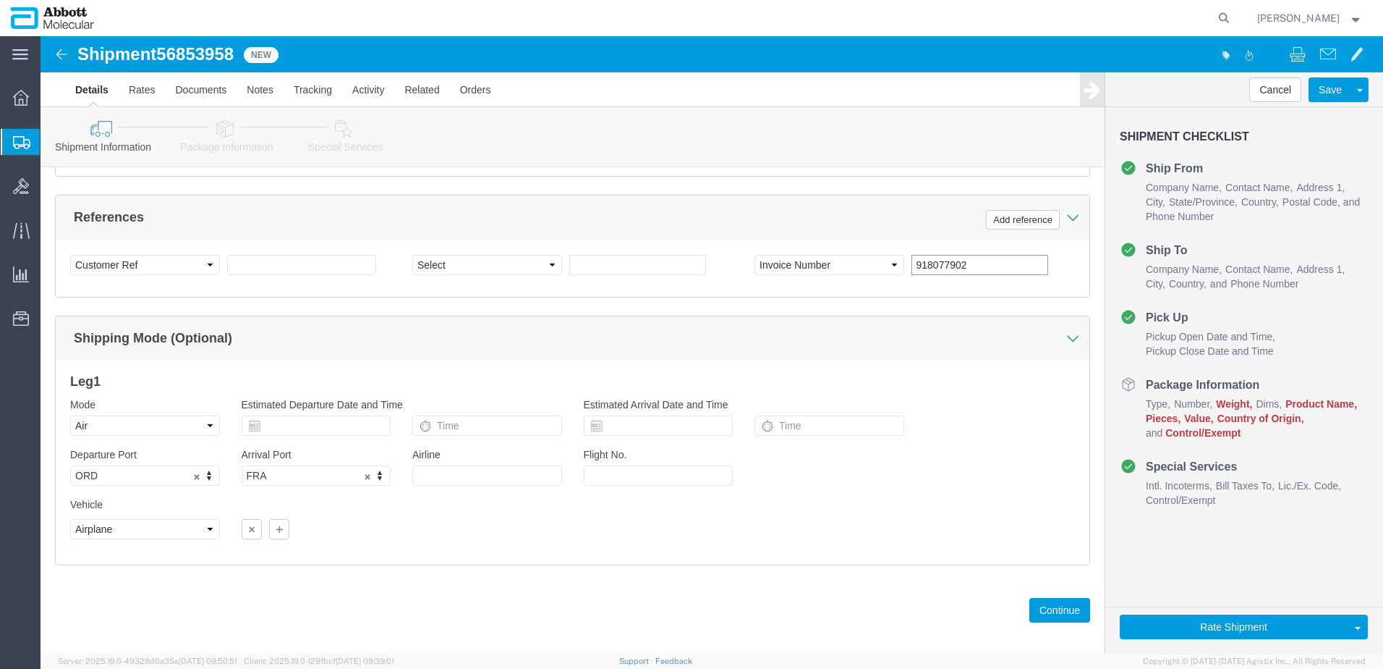
drag, startPoint x: 935, startPoint y: 214, endPoint x: 698, endPoint y: 210, distance: 236.6
click div "Select Account Type Activity ID Airline Appointment Number ASN Batch Request # …"
click select "Select Account Type Activity ID Airline Appointment Number ASN Batch Request # …"
select select "INVOICE"
click select "Select Account Type Activity ID Airline Appointment Number ASN Batch Request # …"
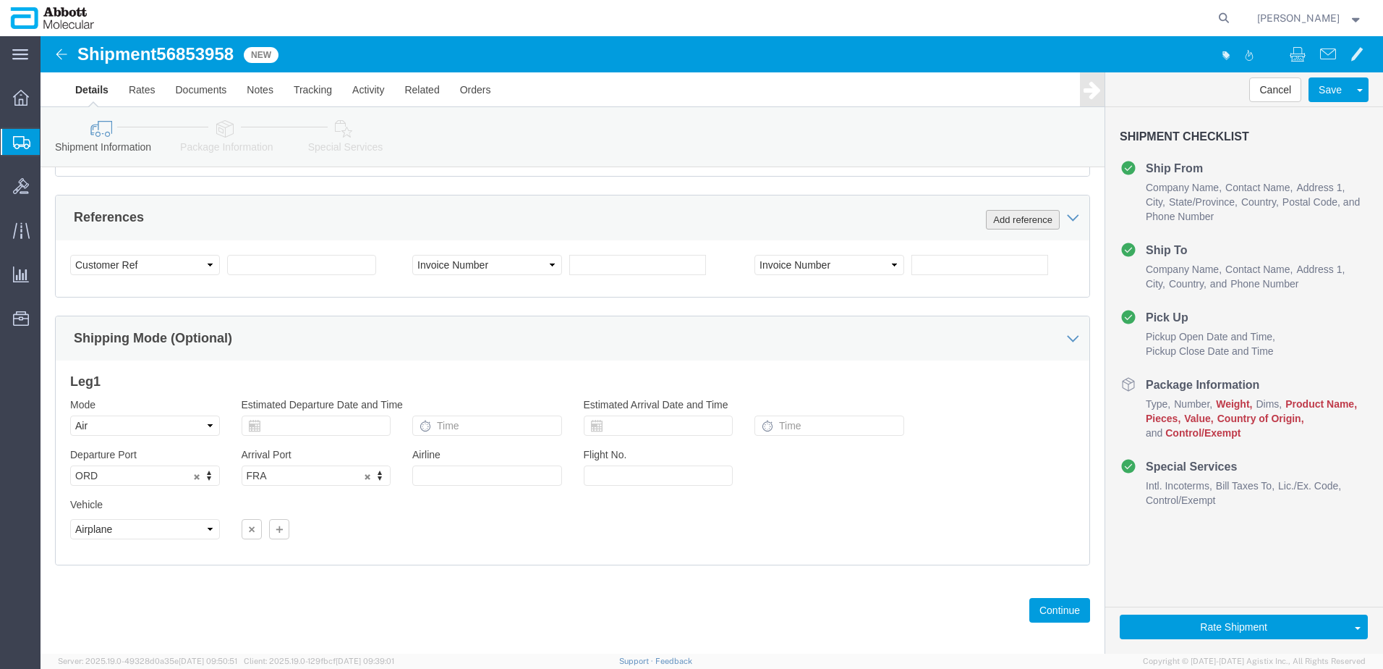
click button "Add reference"
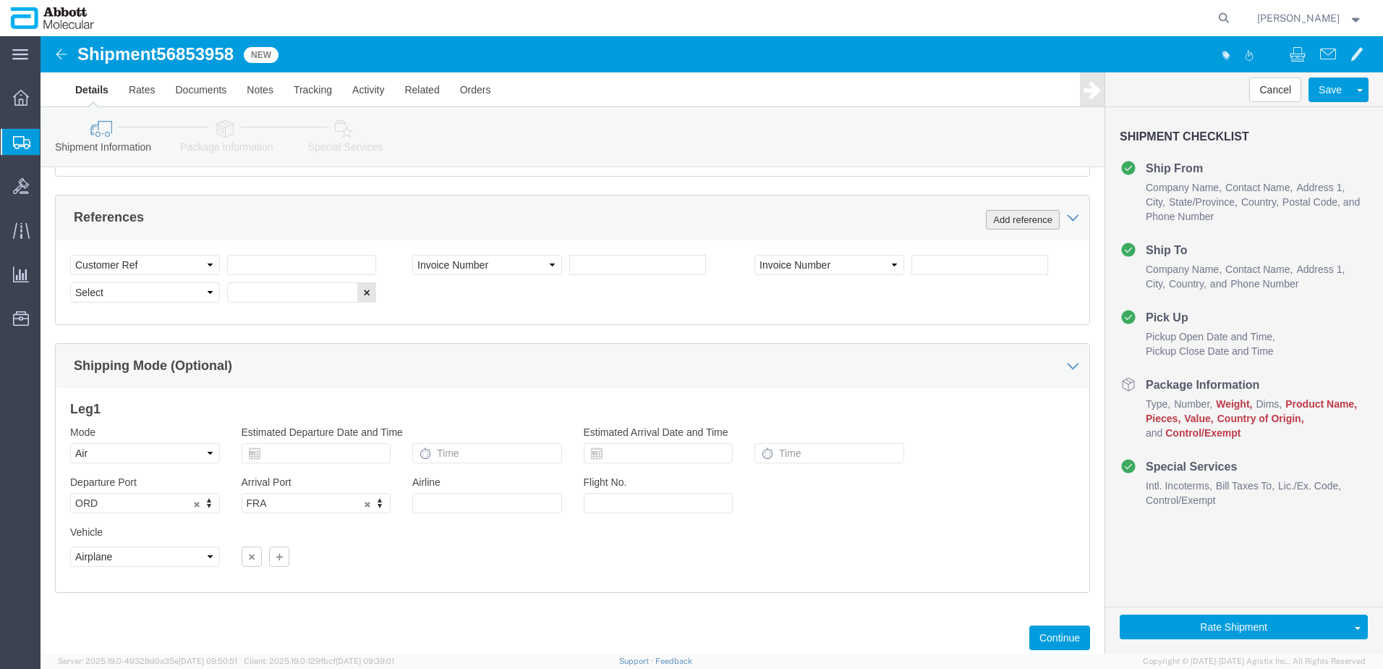
click button "Add reference"
click input "text"
select select "INVOICE"
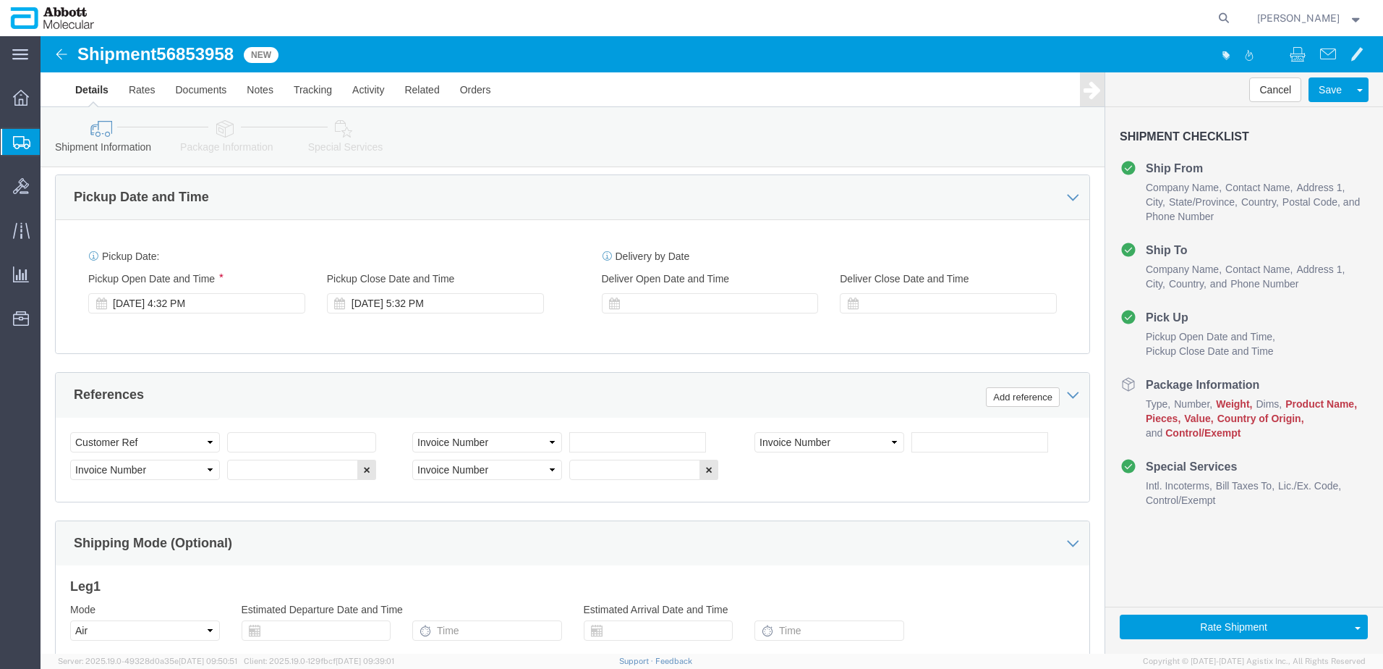
scroll to position [759, 0]
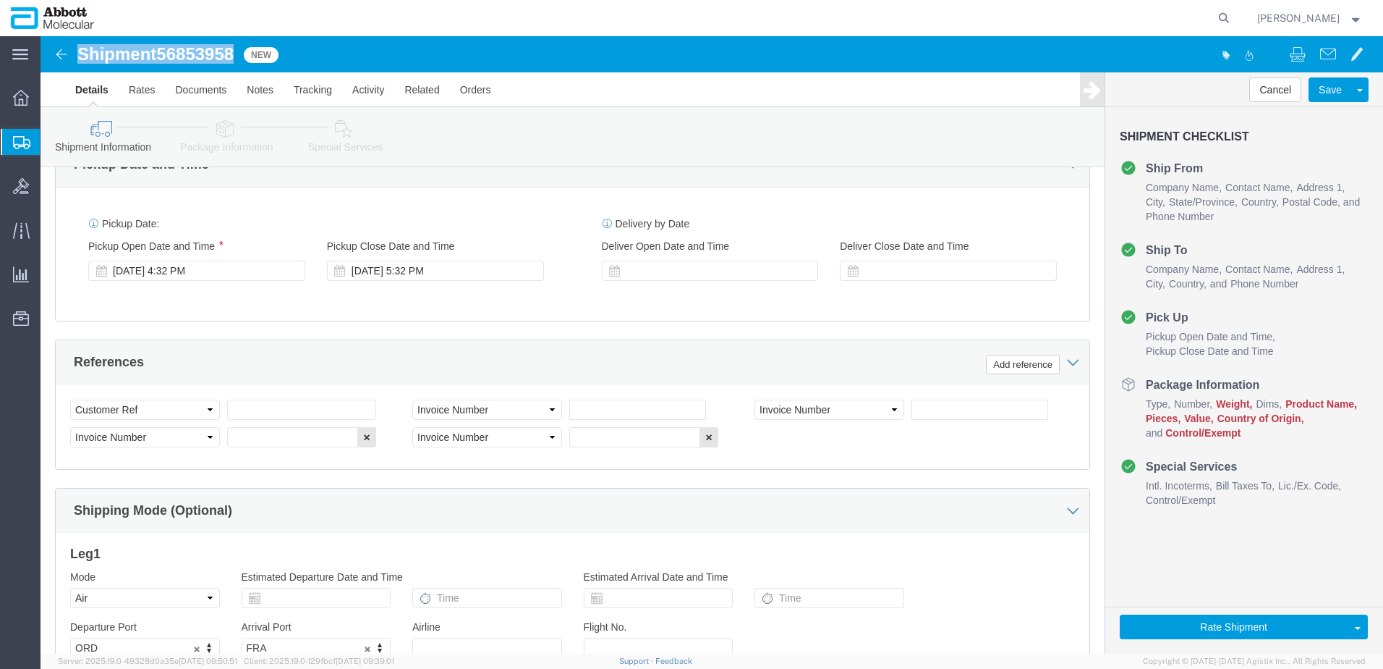
drag, startPoint x: 41, startPoint y: 15, endPoint x: 198, endPoint y: 7, distance: 157.2
click div "Shipment 56853958 New Details Rates Documents Notes Tracking Activity Related O…"
copy h1 "Shipment 56853958"
click input "text"
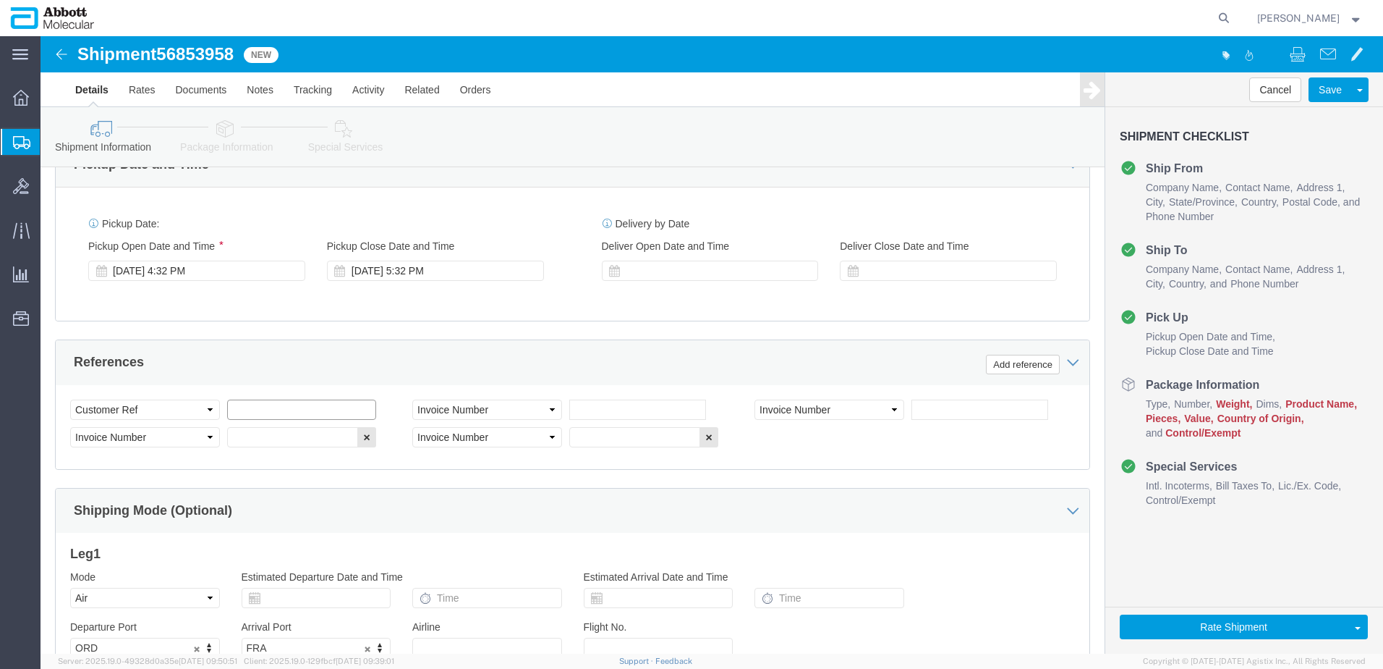
paste input "918077902"
type input "918077902"
select select "INVOICE"
paste input "918077902"
paste input "7959787"
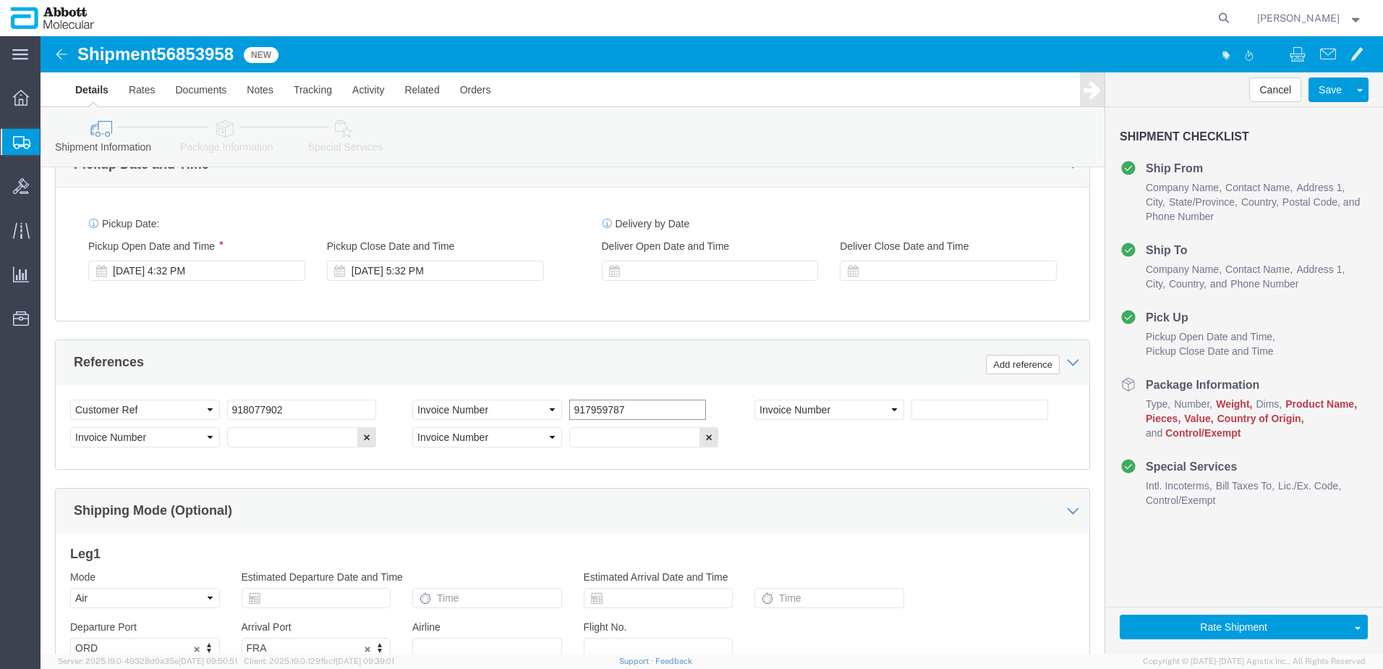
type input "917959787"
paste input "917959786"
type input "917959786"
paste input "917959785"
type input "917959785"
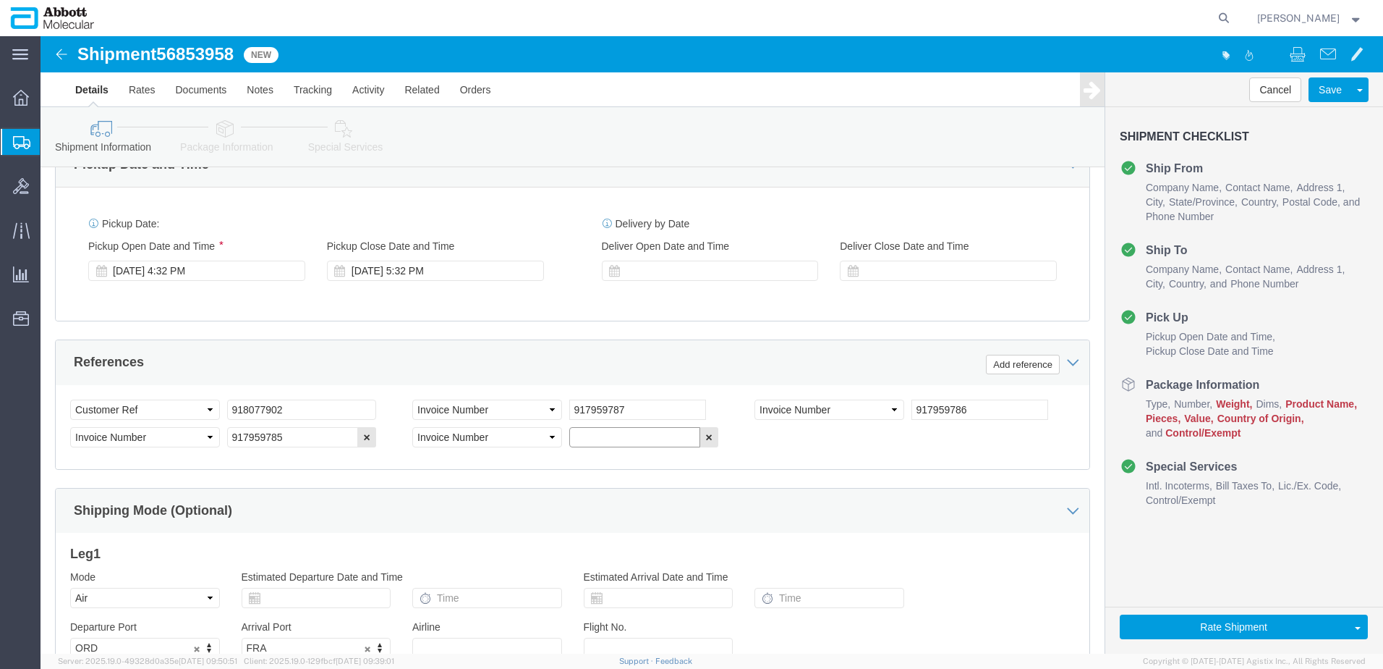
paste input "917959784"
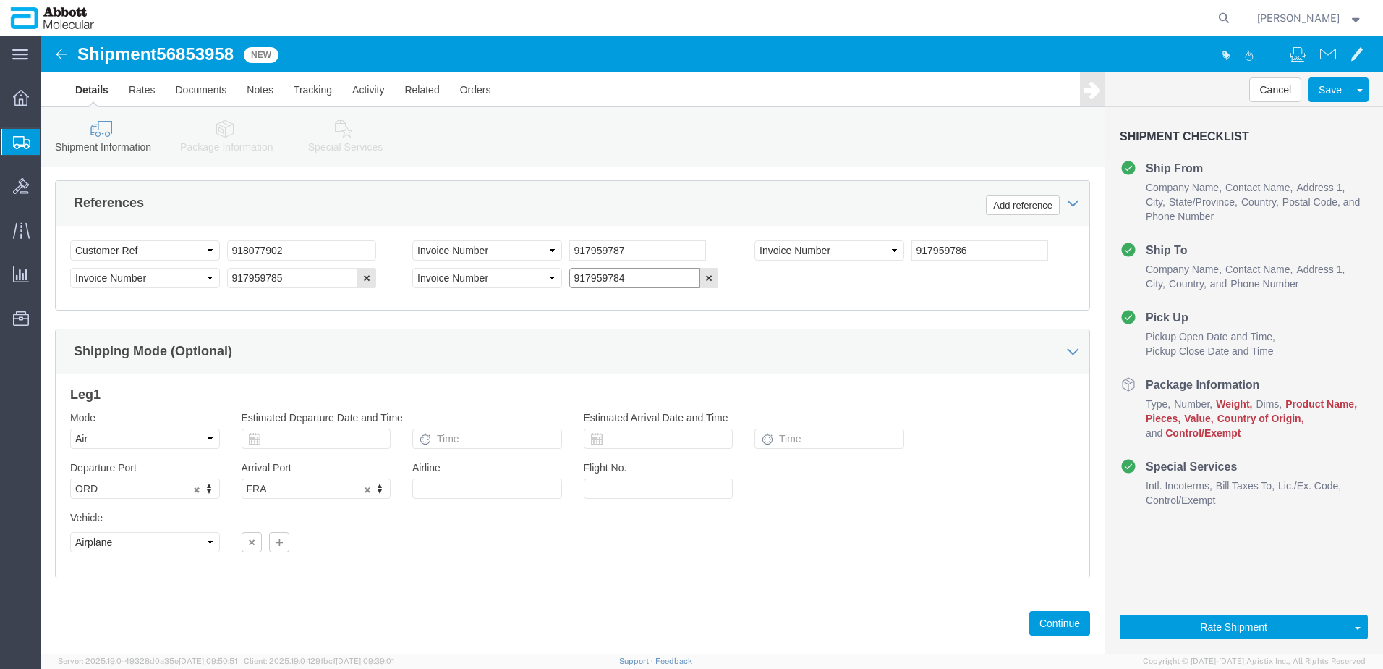
scroll to position [931, 0]
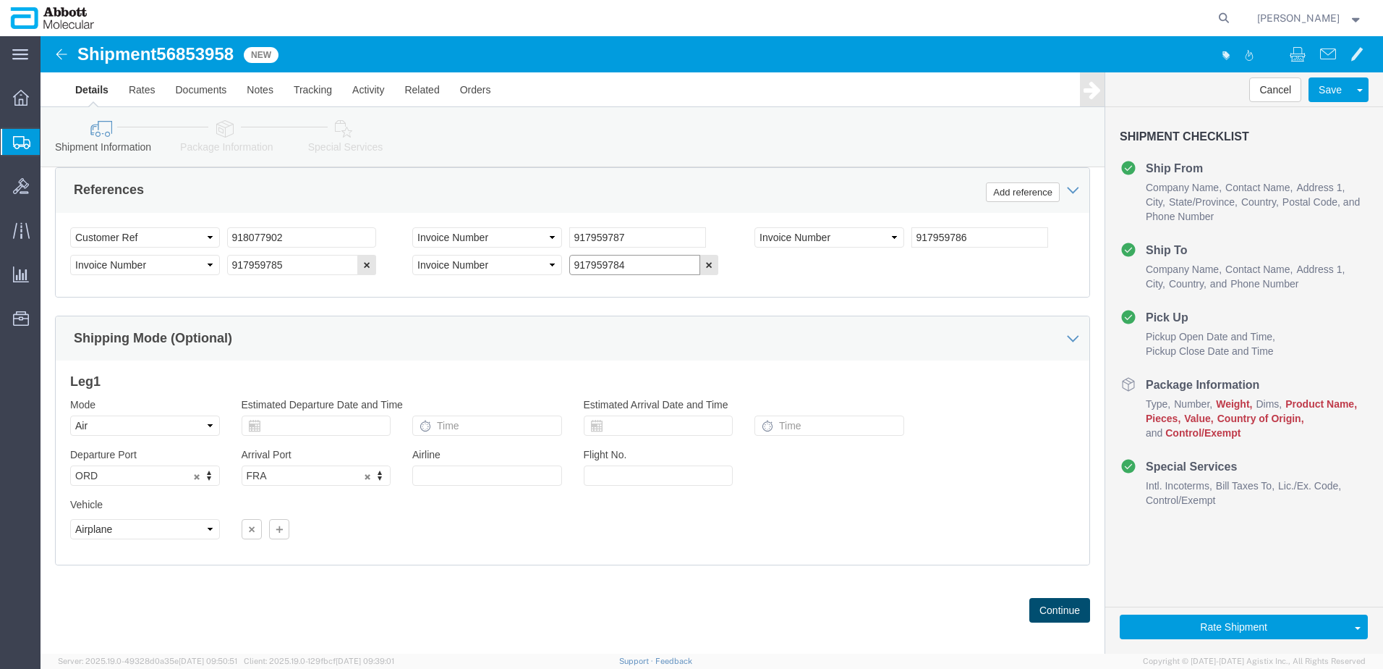
type input "917959784"
drag, startPoint x: 984, startPoint y: 557, endPoint x: 973, endPoint y: 553, distance: 11.7
click button "Continue"
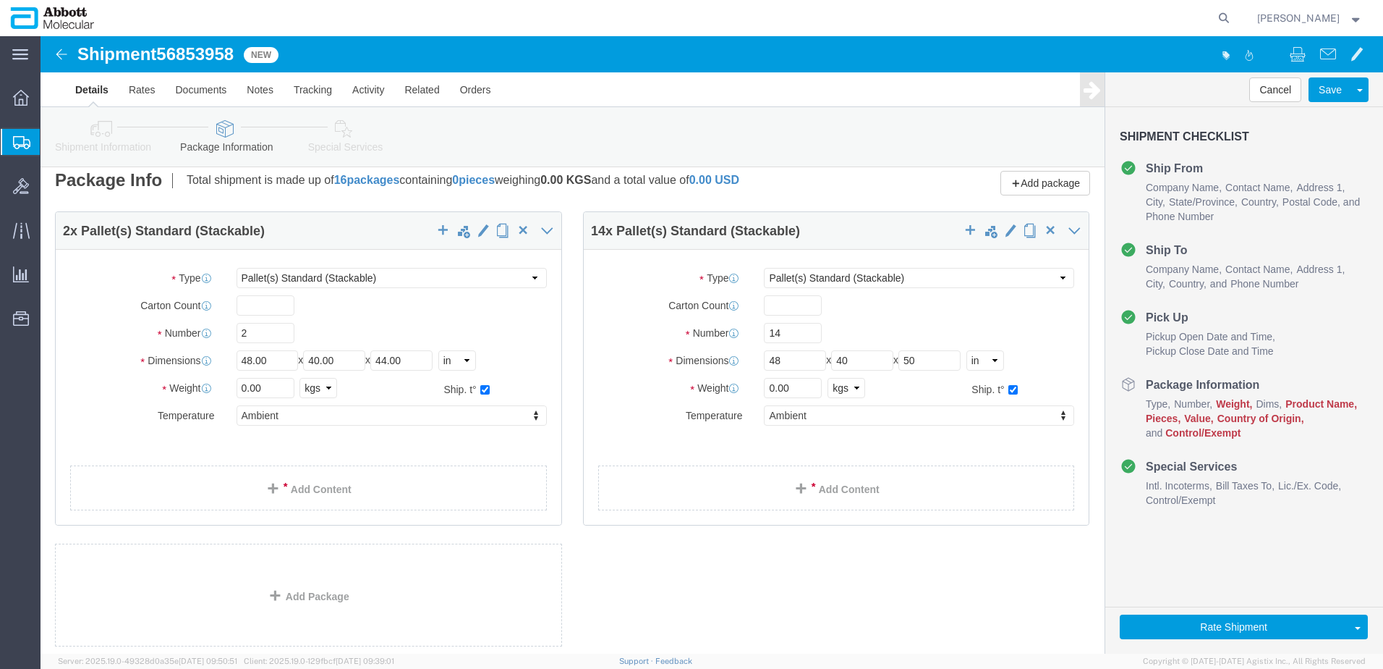
scroll to position [0, 0]
